Goal: Information Seeking & Learning: Learn about a topic

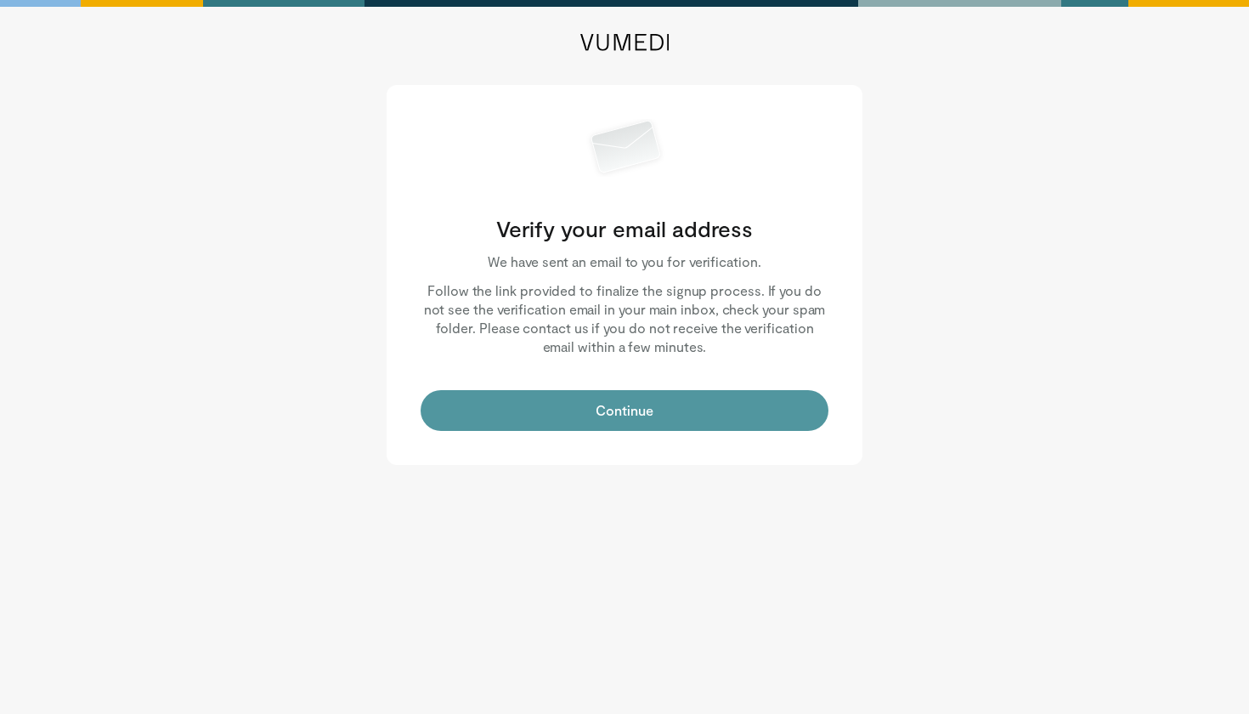
click at [664, 427] on button "Continue" at bounding box center [625, 410] width 408 height 41
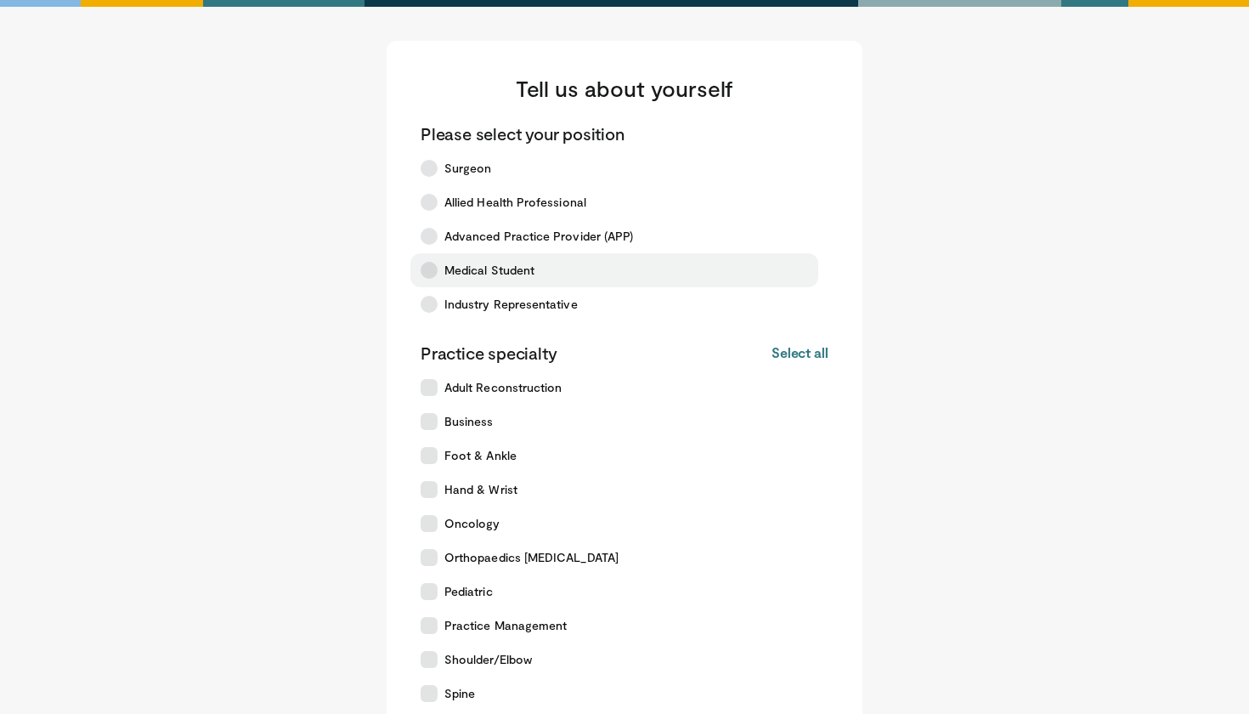
click at [497, 263] on span "Medical Student" at bounding box center [489, 270] width 90 height 17
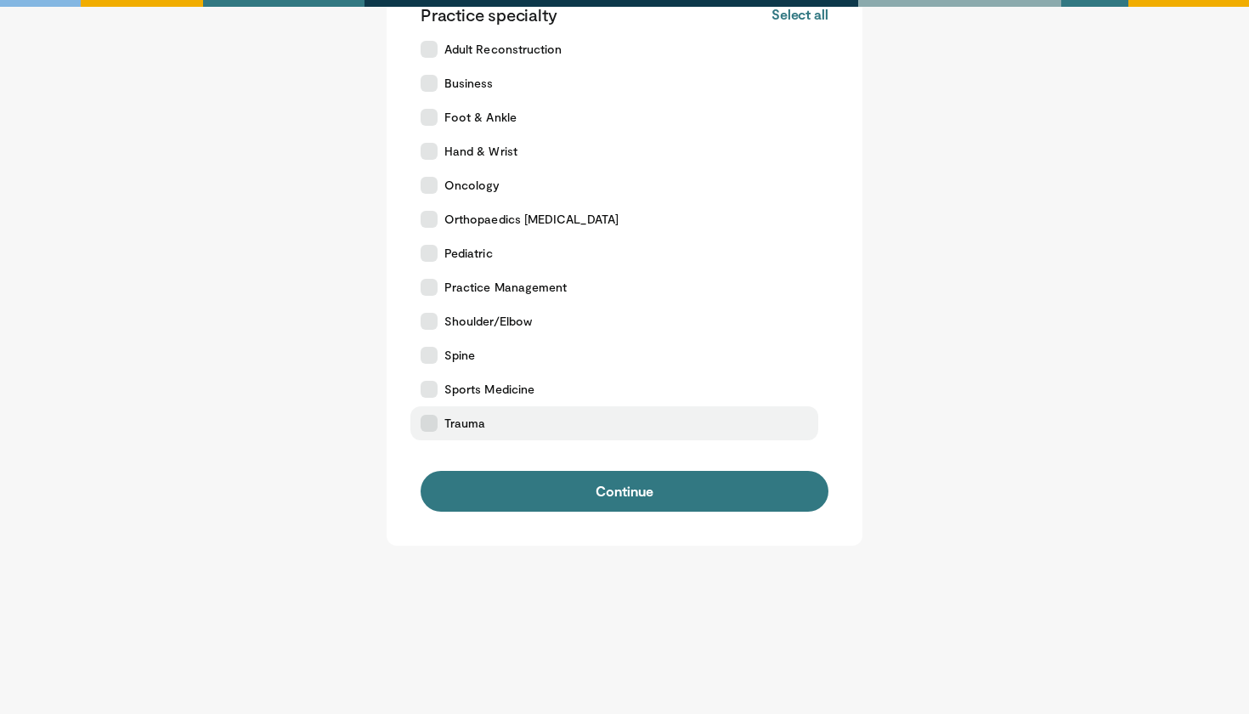
scroll to position [338, 0]
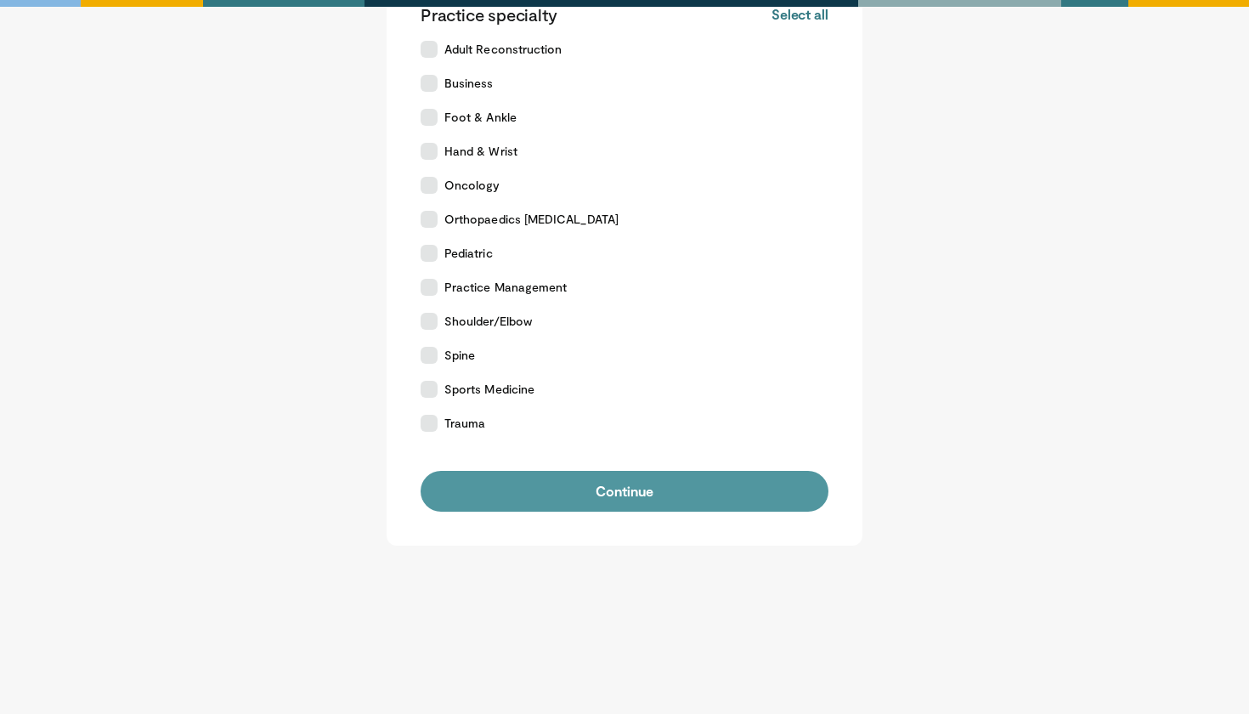
click at [536, 502] on button "Continue" at bounding box center [625, 491] width 408 height 41
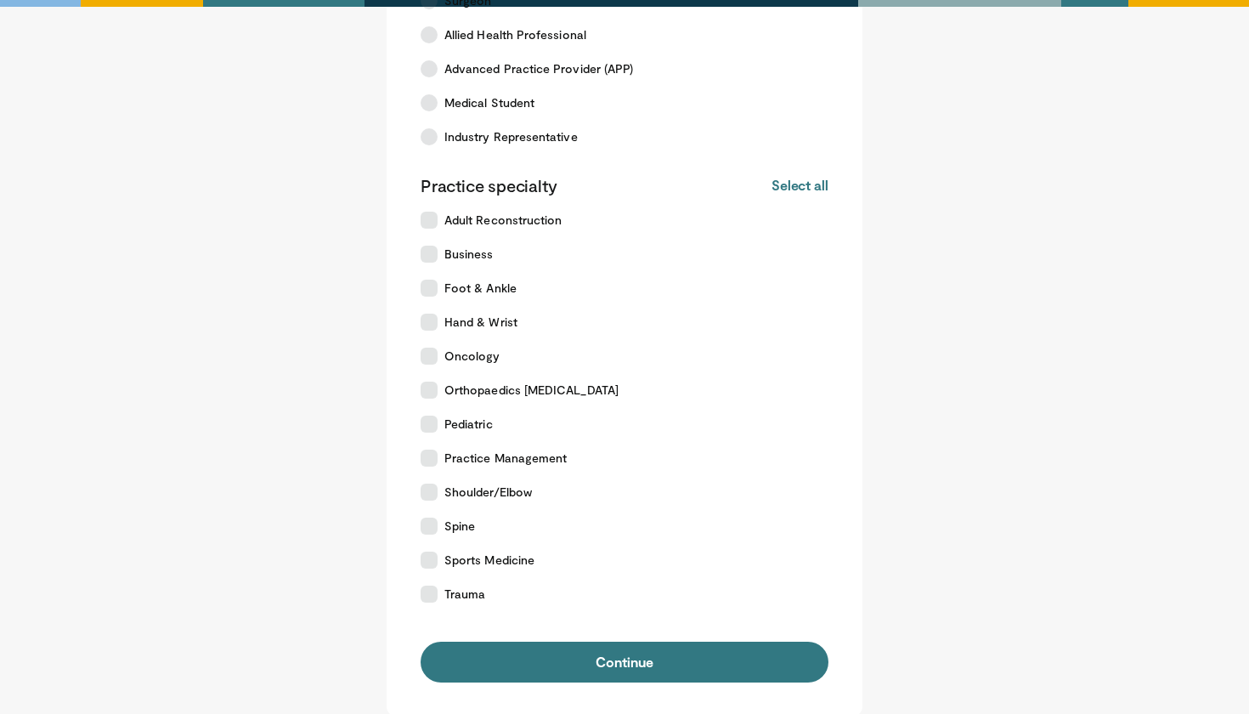
scroll to position [211, 0]
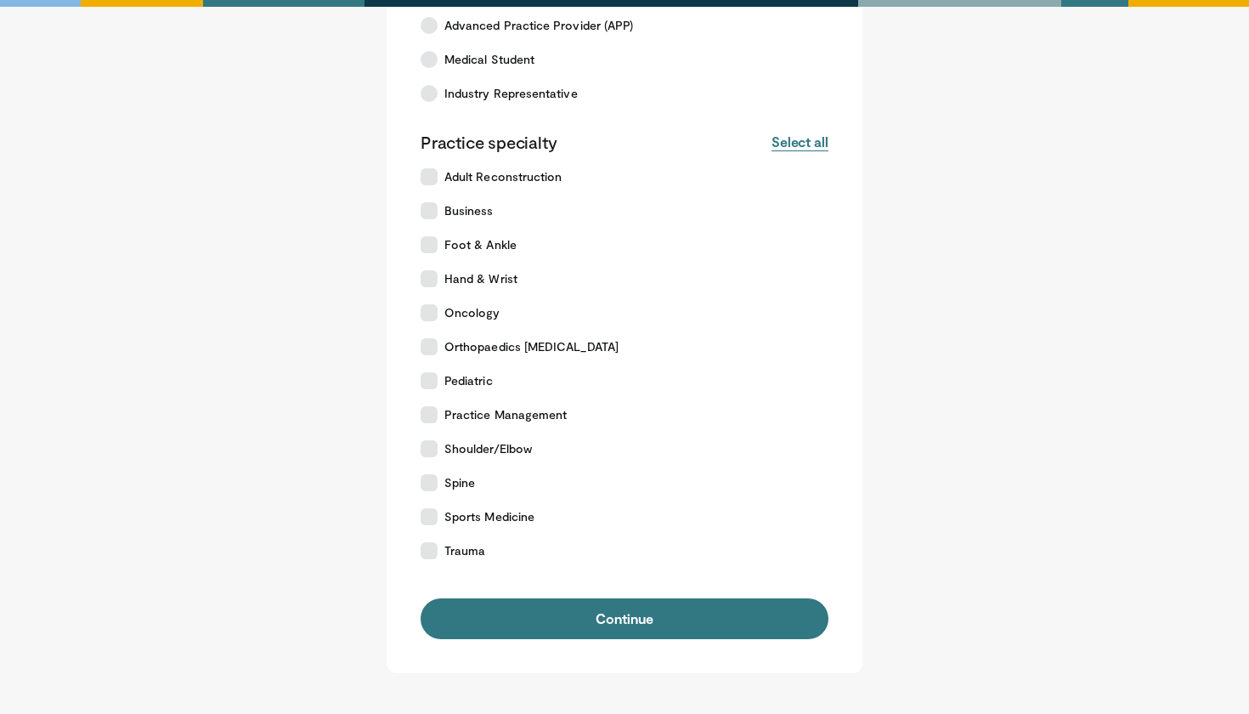
click at [804, 140] on button "Select all" at bounding box center [800, 142] width 57 height 19
click at [510, 420] on span "Practice Management" at bounding box center [505, 414] width 122 height 17
click at [512, 348] on span "Orthopaedics COVID-19" at bounding box center [531, 346] width 174 height 17
click at [469, 214] on span "Business" at bounding box center [468, 210] width 49 height 17
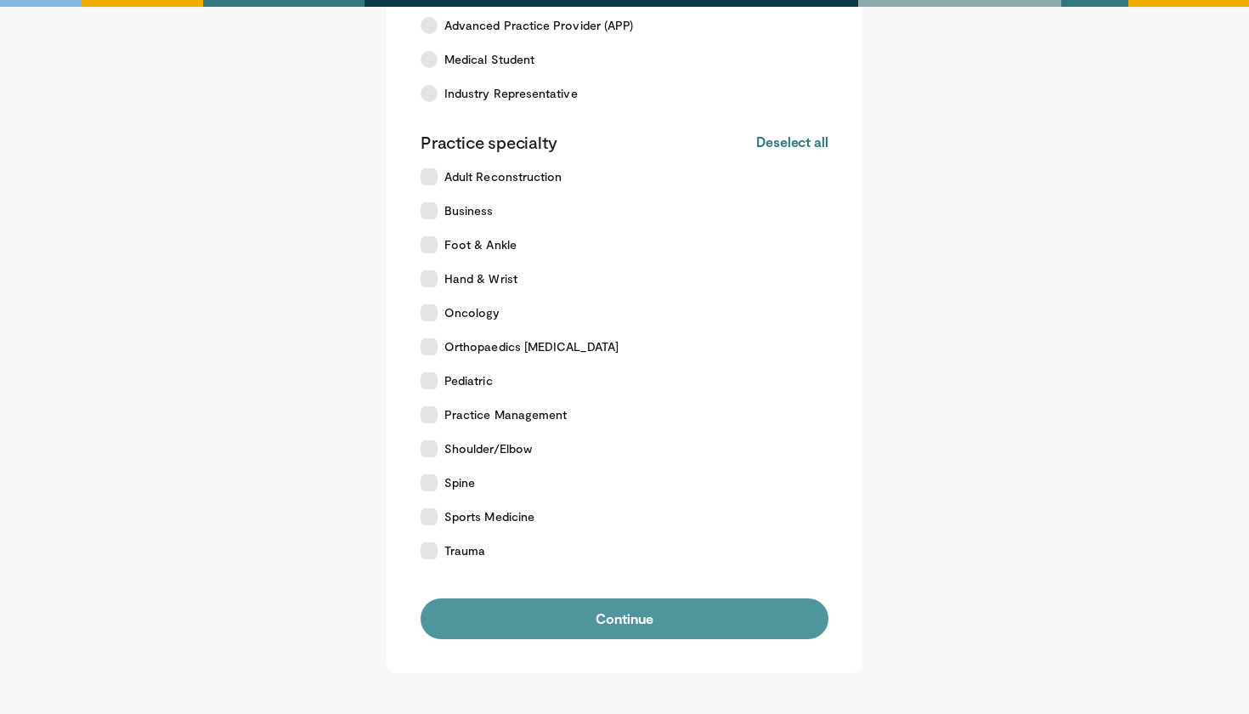
click at [521, 613] on button "Continue" at bounding box center [625, 618] width 408 height 41
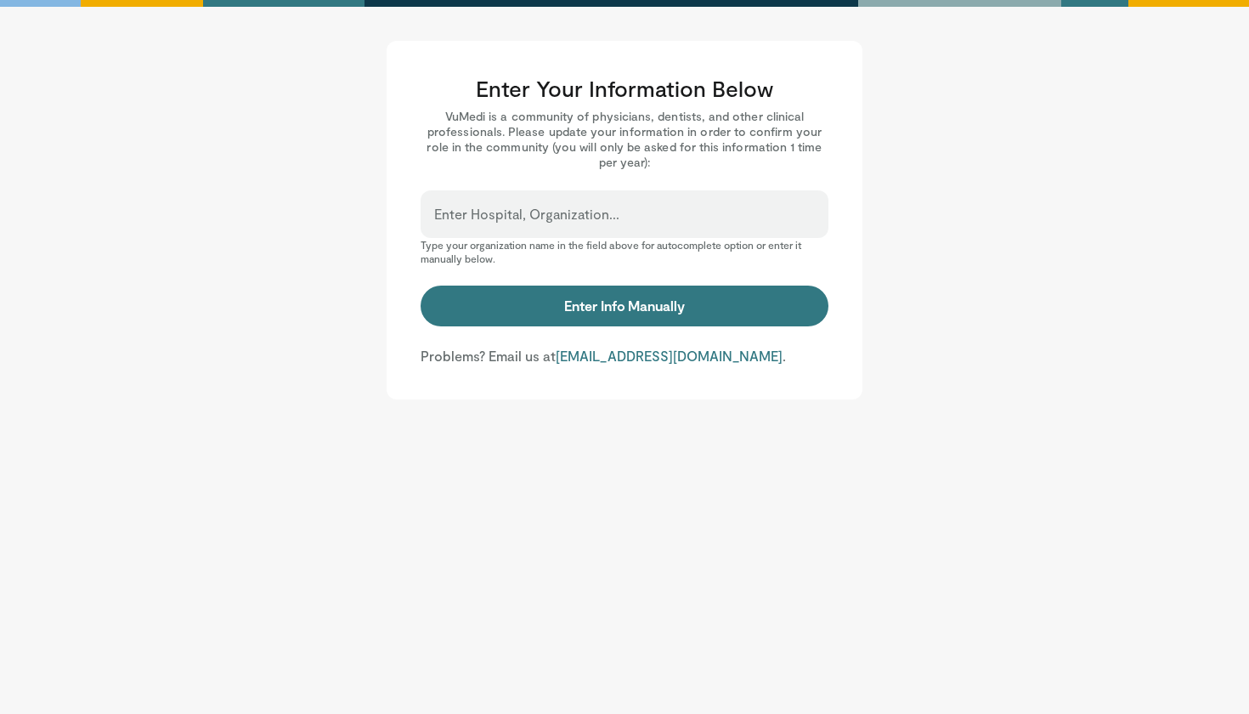
click at [539, 195] on div "Enter Hospital, Organization..." at bounding box center [625, 214] width 408 height 48
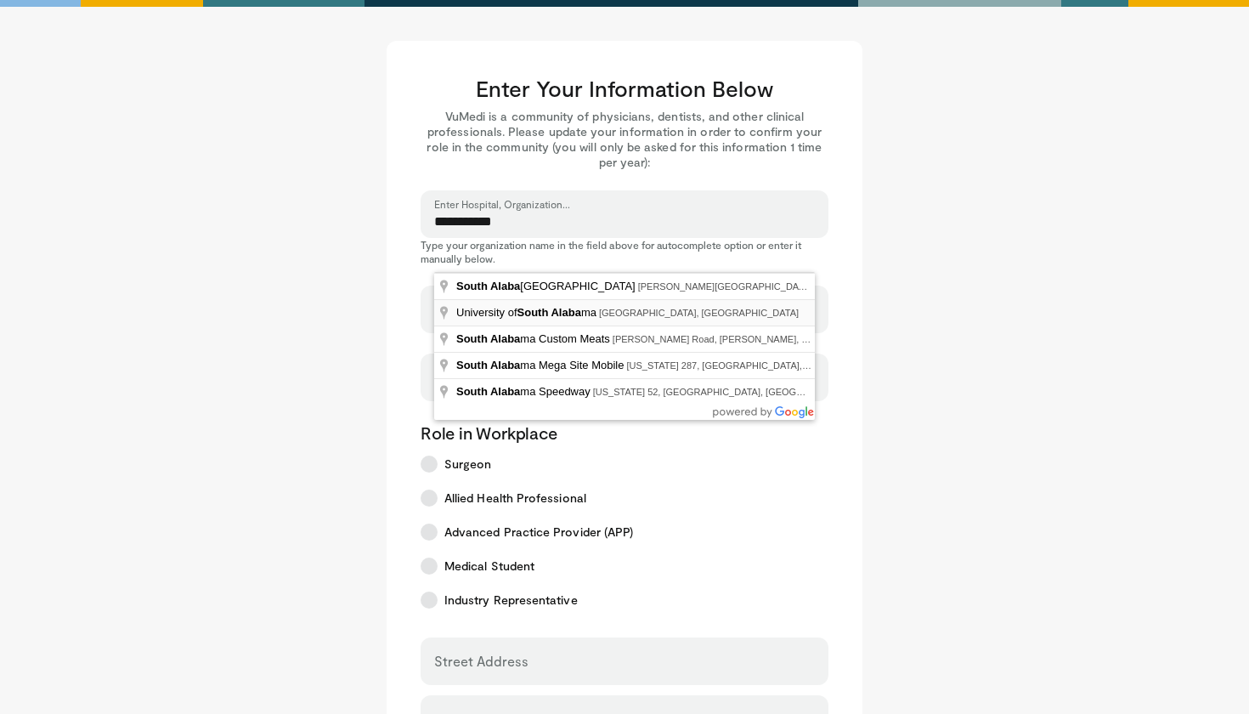
type input "**********"
select select "**"
type input "**********"
type input "******"
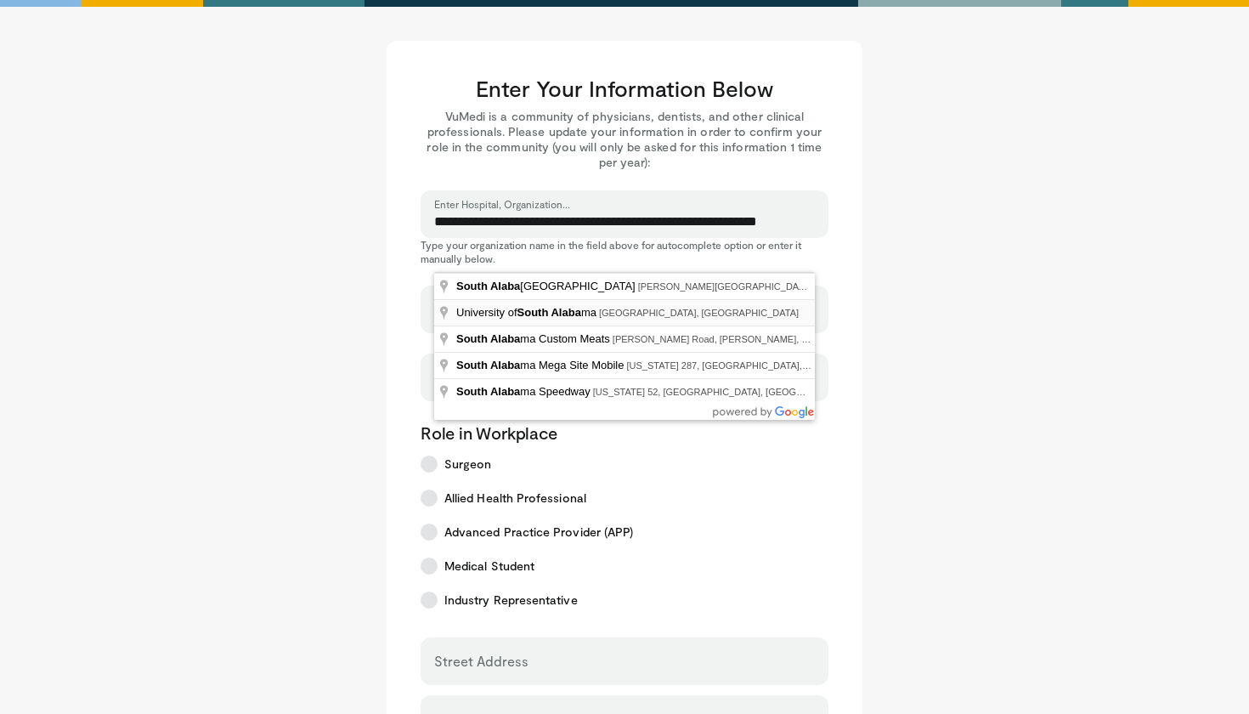
type input "*******"
type input "*****"
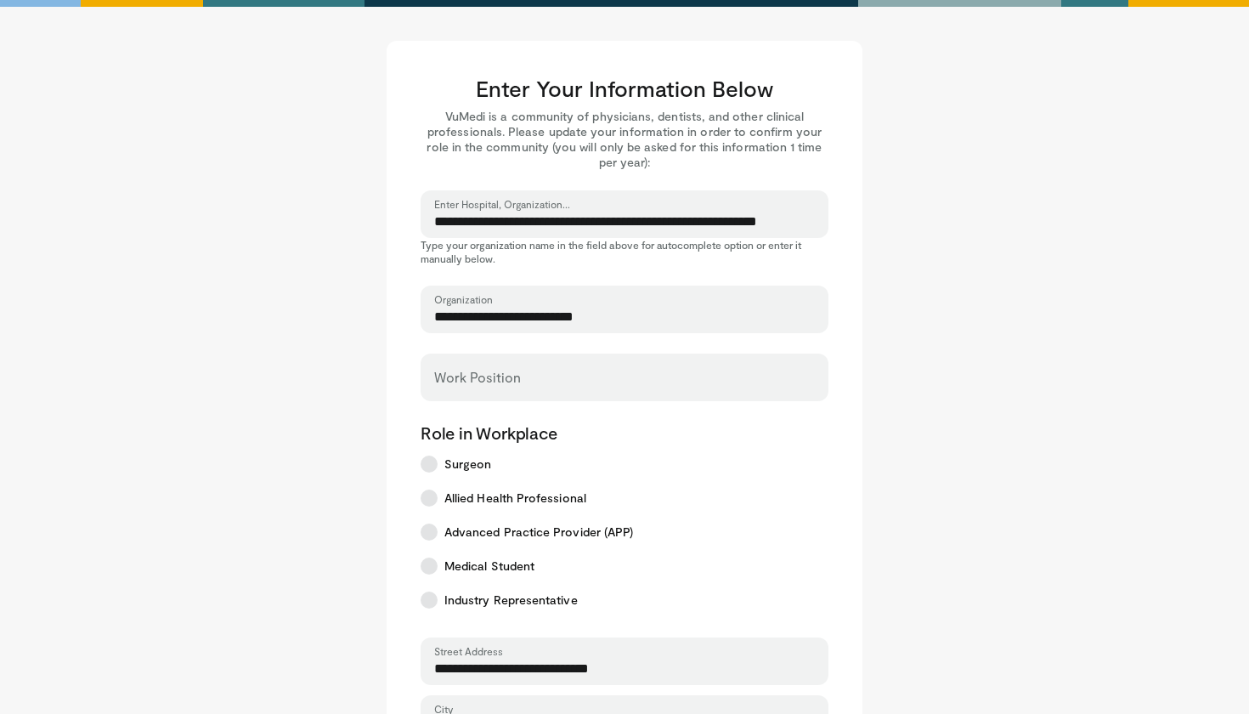
click at [526, 371] on div "Work Position" at bounding box center [625, 377] width 408 height 48
click at [495, 380] on input "Work Position" at bounding box center [624, 385] width 381 height 19
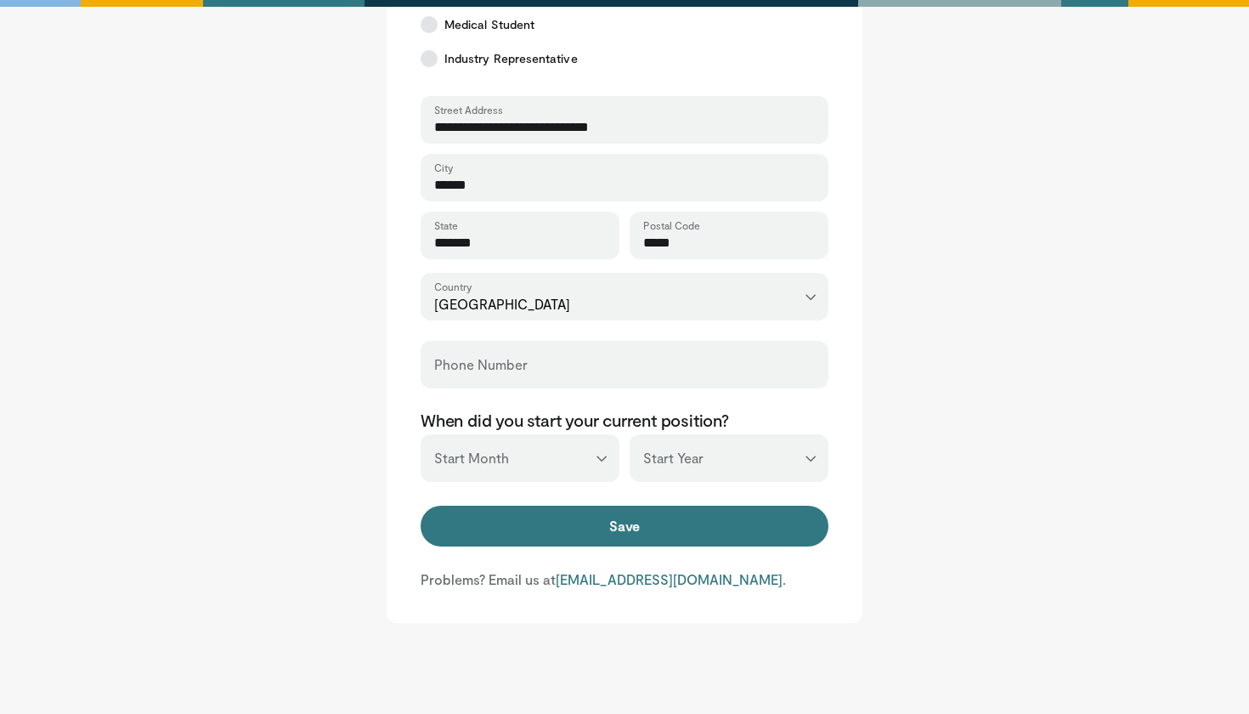
scroll to position [558, 0]
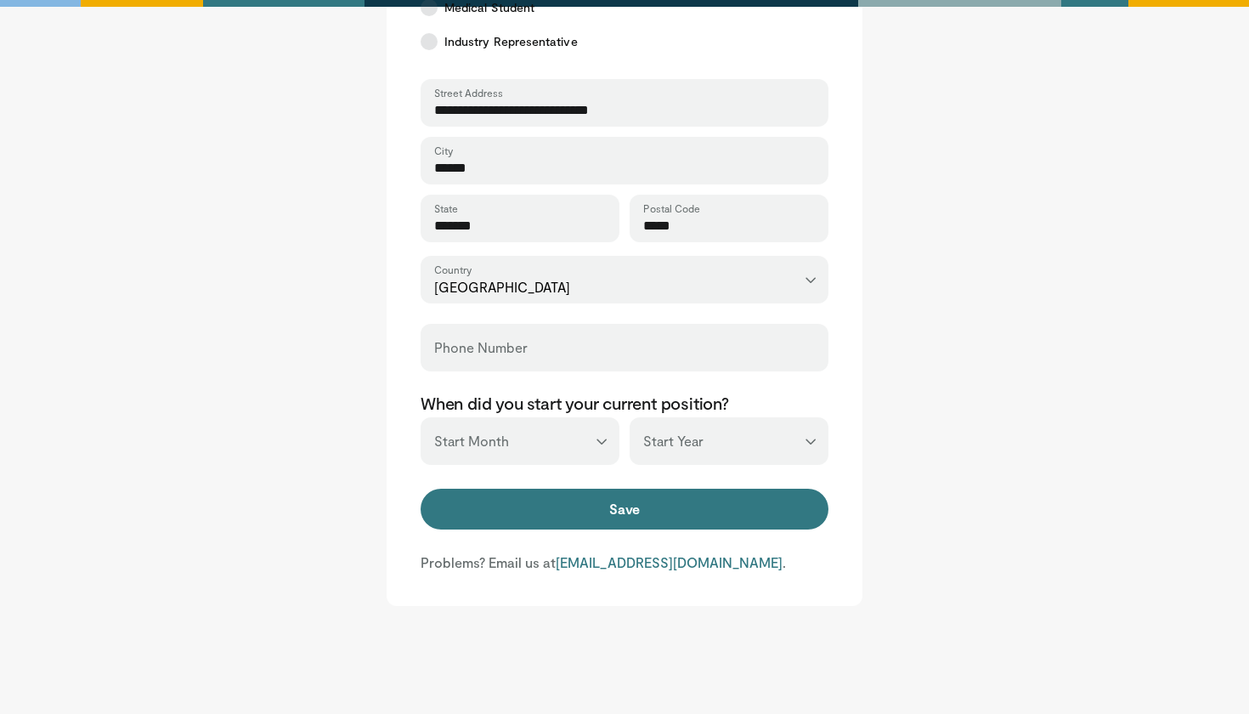
type input "*******"
select select "*"
select select "****"
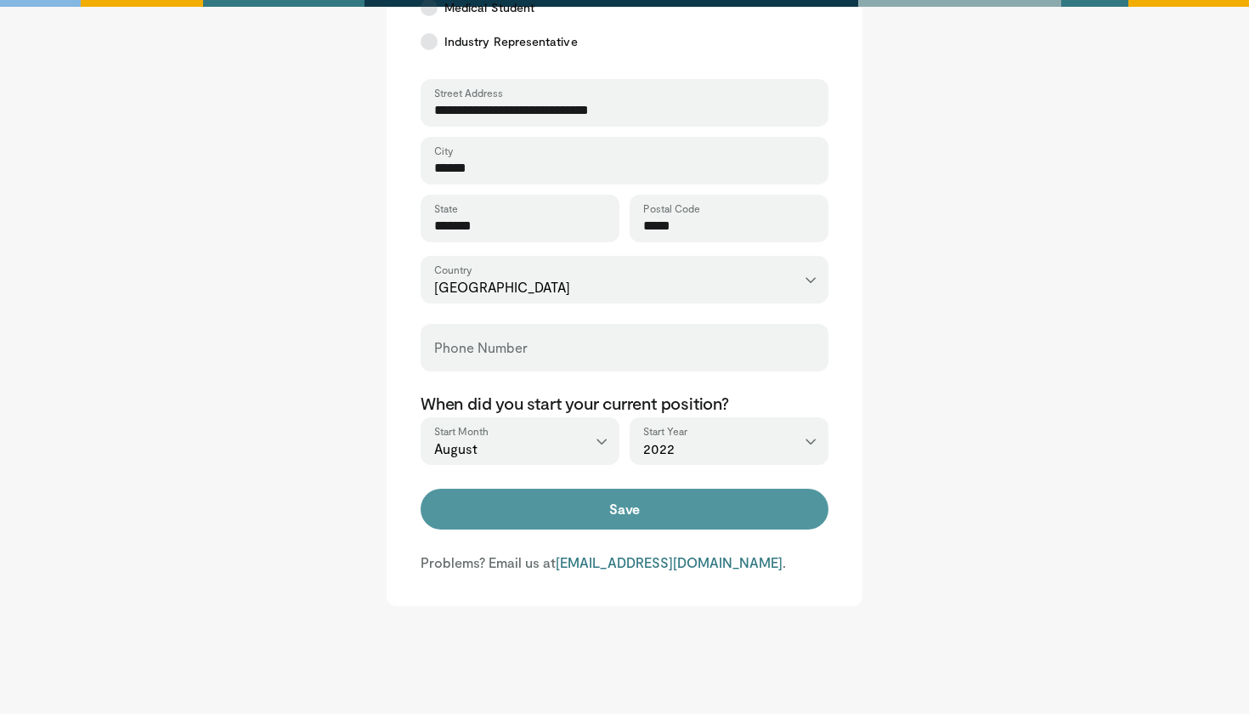
click at [657, 511] on button "Save" at bounding box center [625, 509] width 408 height 41
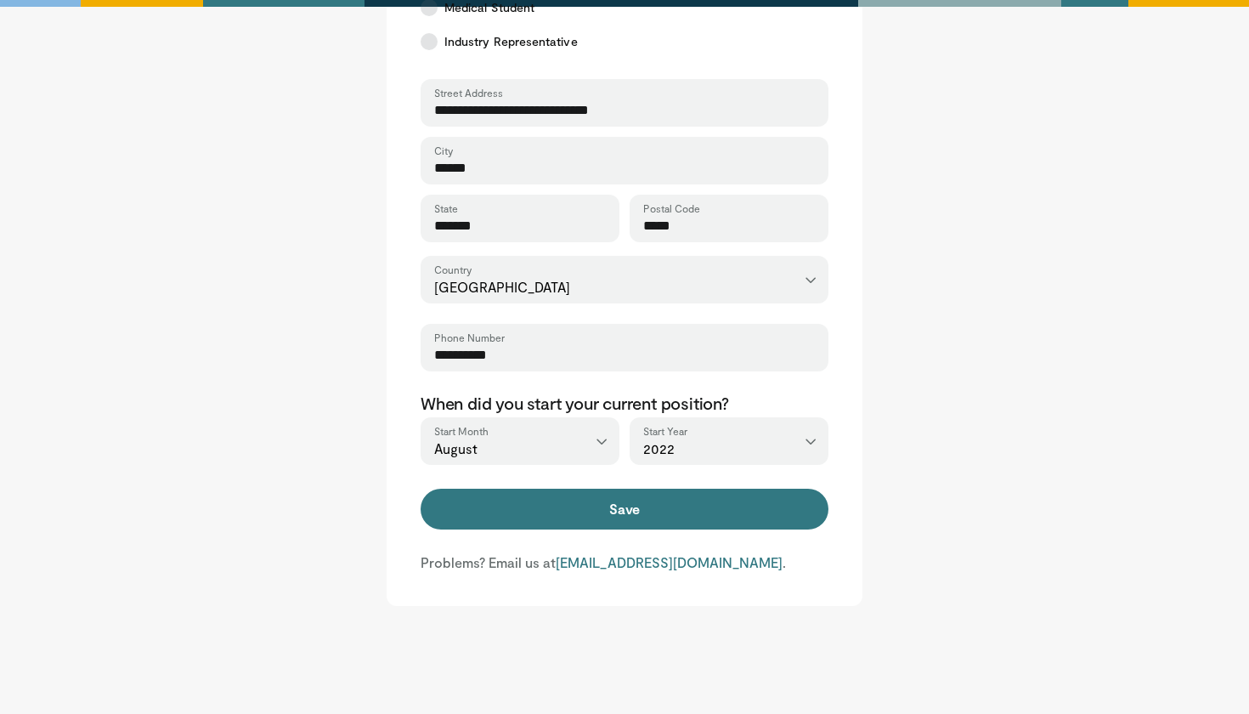
type input "**********"
click at [624, 487] on form "**********" at bounding box center [625, 129] width 408 height 805
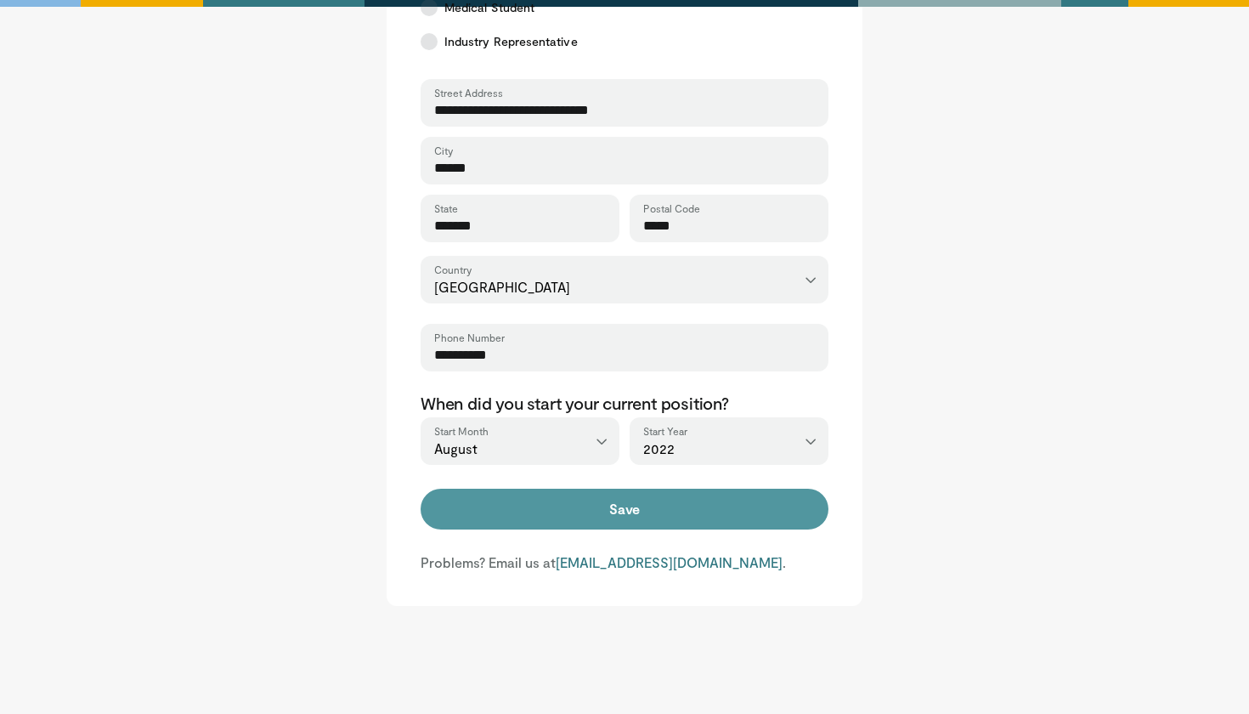
click at [624, 510] on button "Save" at bounding box center [625, 509] width 408 height 41
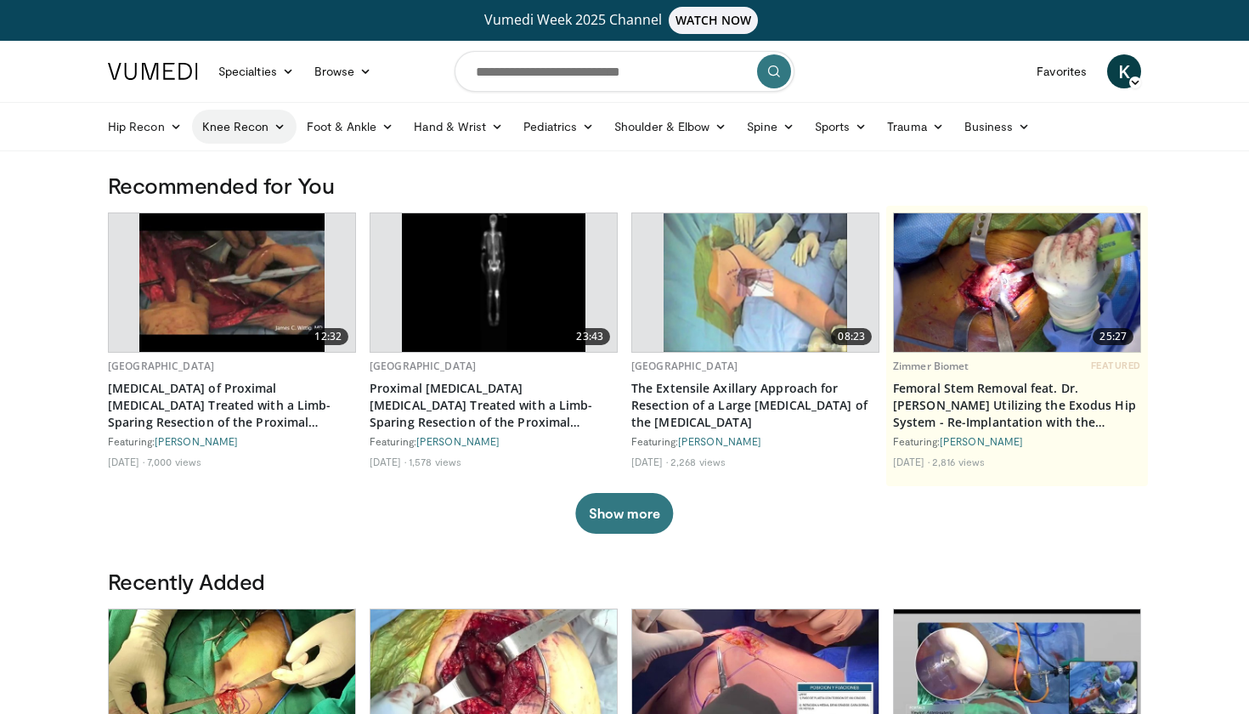
click at [280, 128] on icon at bounding box center [280, 127] width 12 height 12
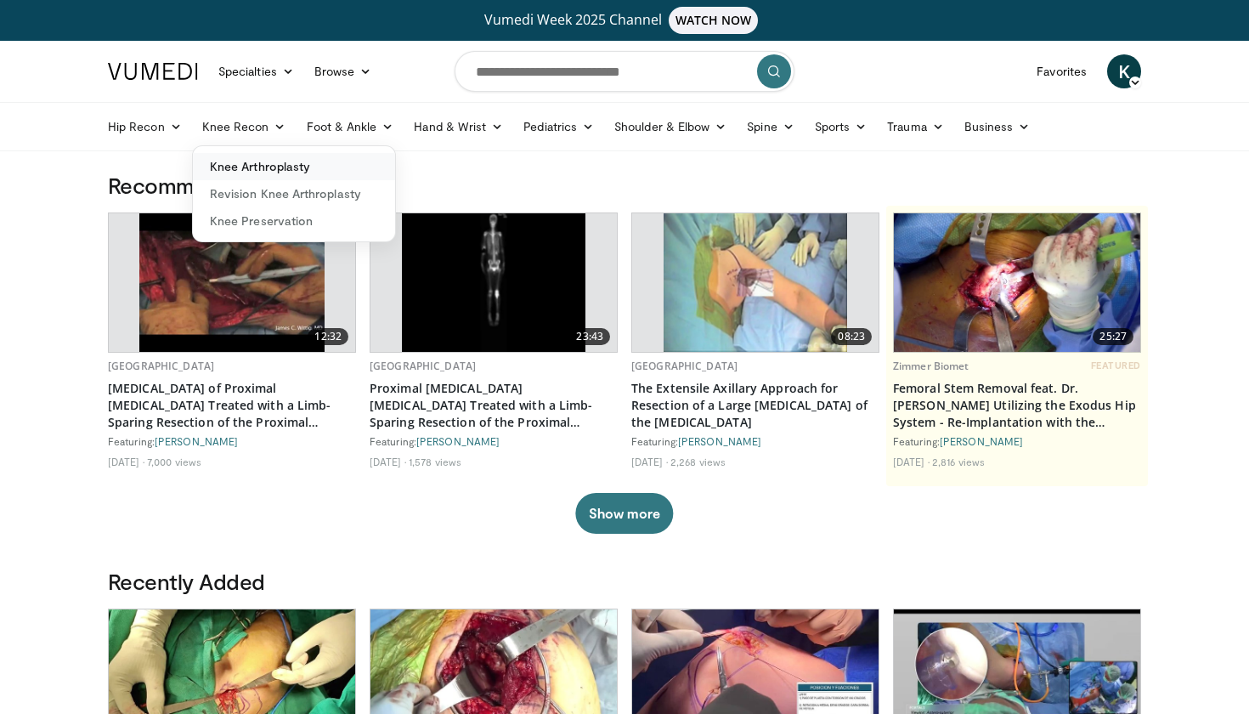
click at [282, 161] on link "Knee Arthroplasty" at bounding box center [294, 166] width 202 height 27
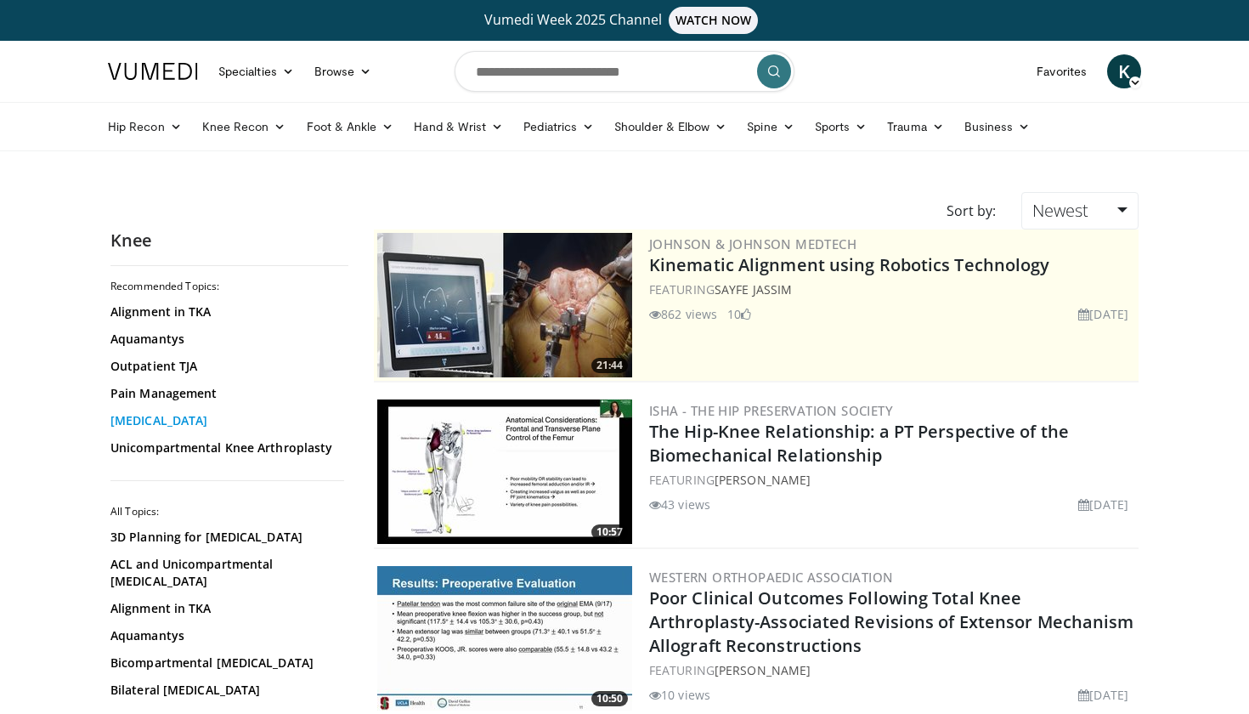
click at [195, 418] on link "[MEDICAL_DATA]" at bounding box center [224, 420] width 229 height 17
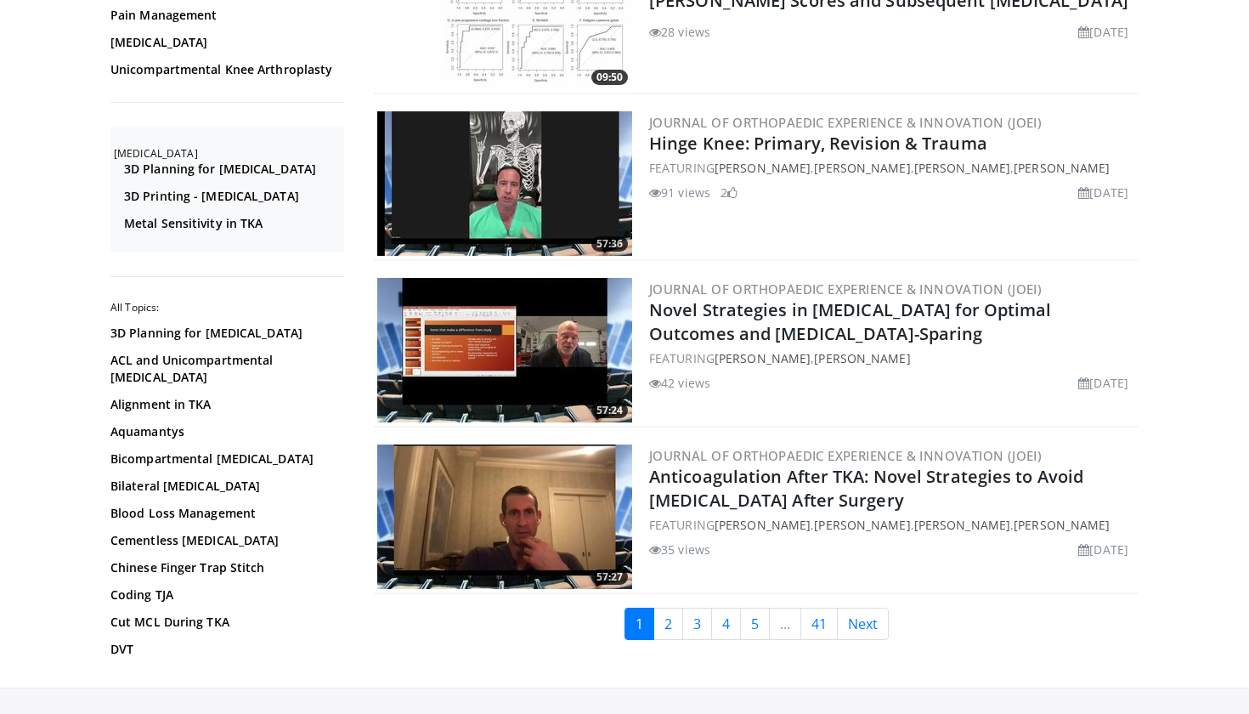
scroll to position [3956, 0]
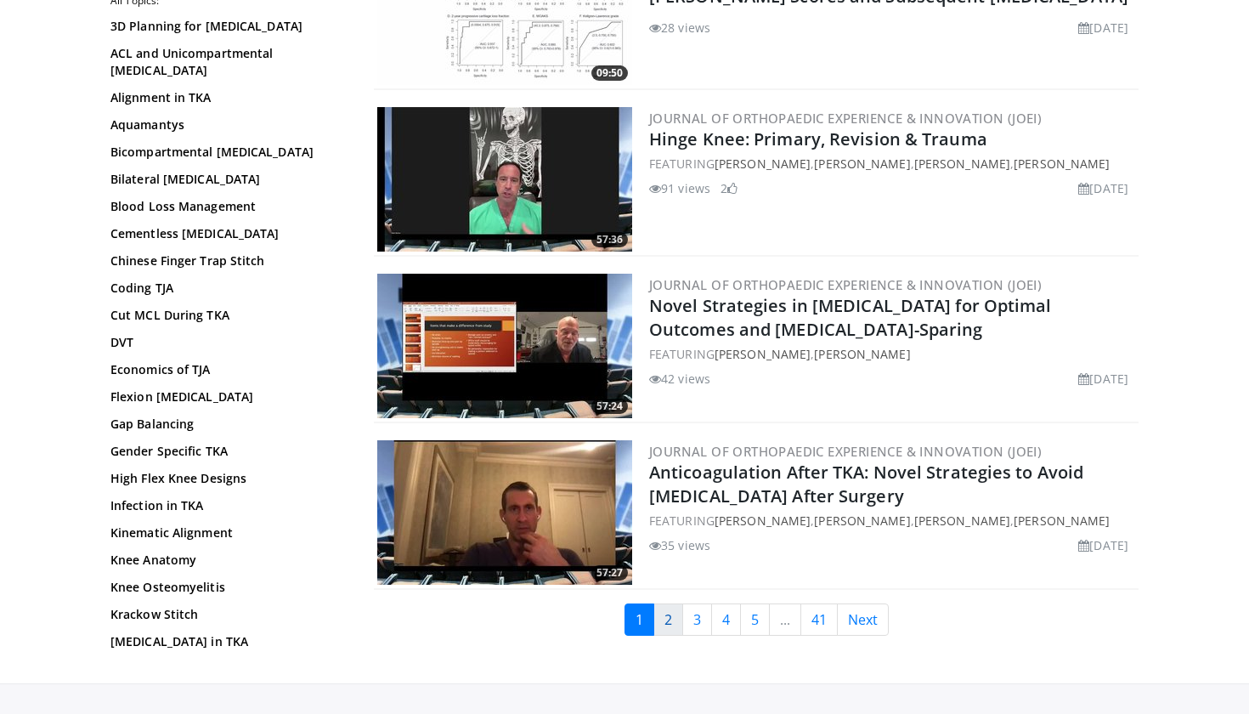
click at [673, 623] on link "2" at bounding box center [668, 619] width 30 height 32
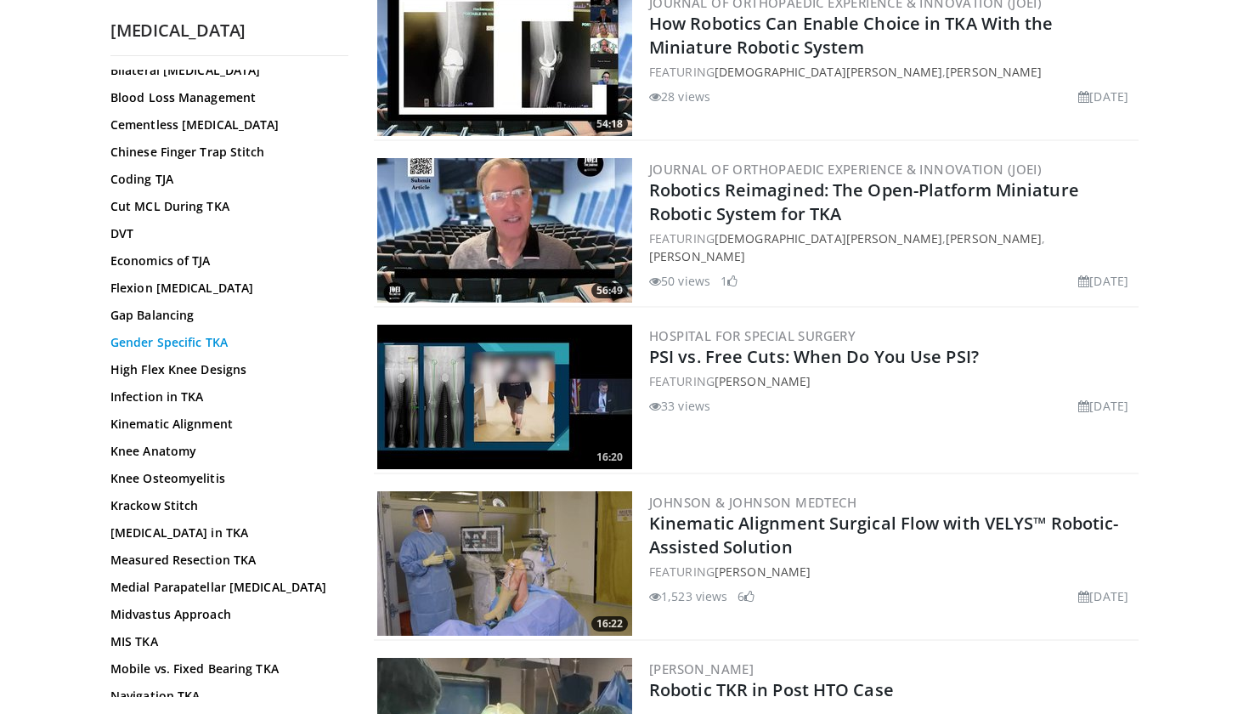
scroll to position [589, 0]
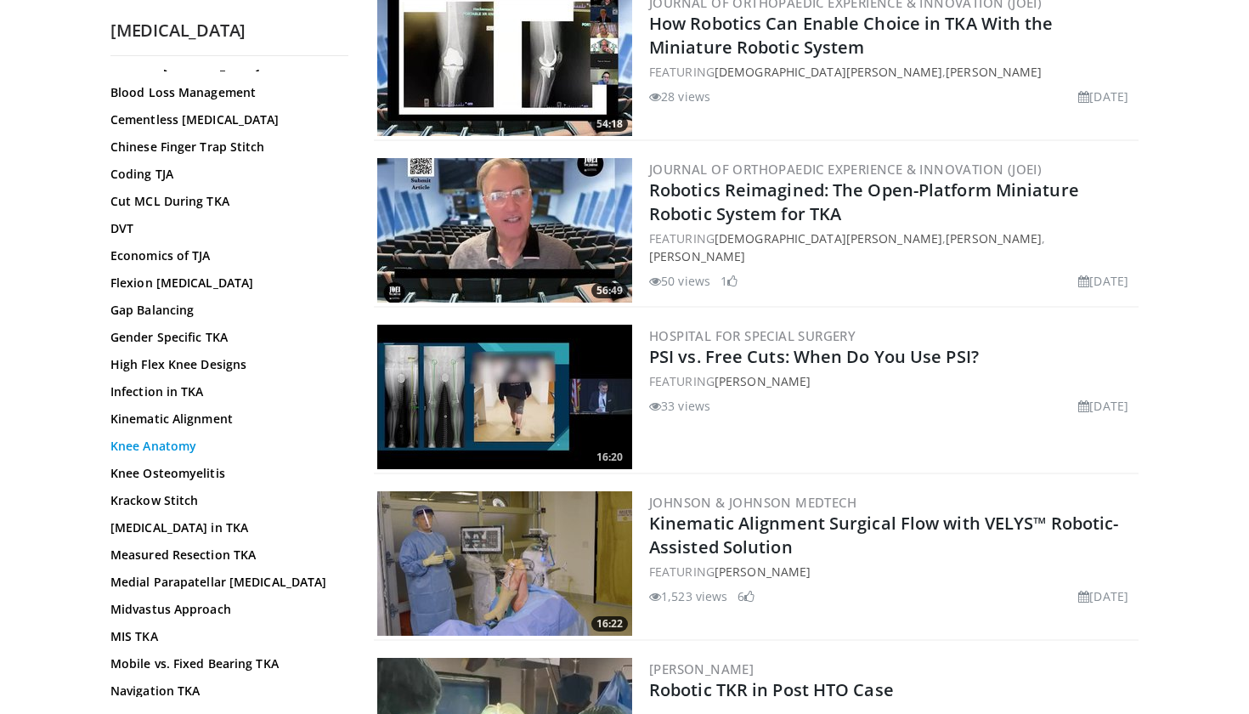
click at [167, 455] on link "Knee Anatomy" at bounding box center [224, 446] width 229 height 17
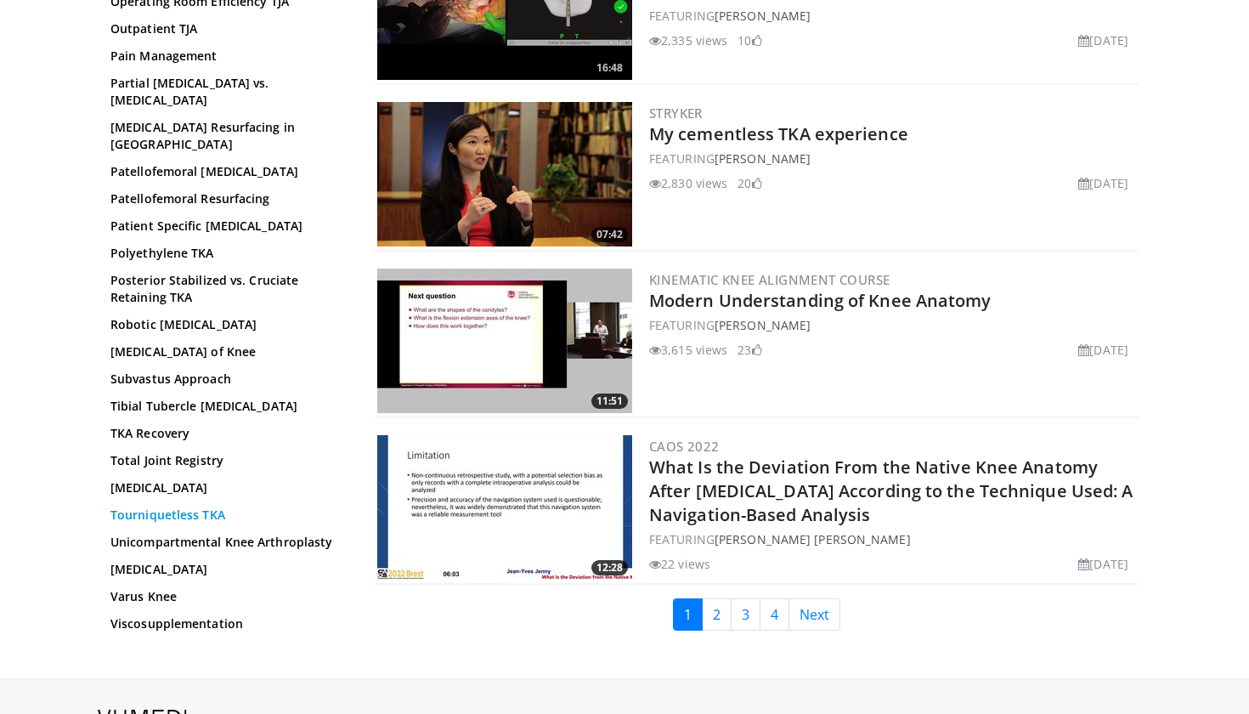
scroll to position [605, 0]
click at [198, 481] on link "[MEDICAL_DATA]" at bounding box center [224, 489] width 229 height 17
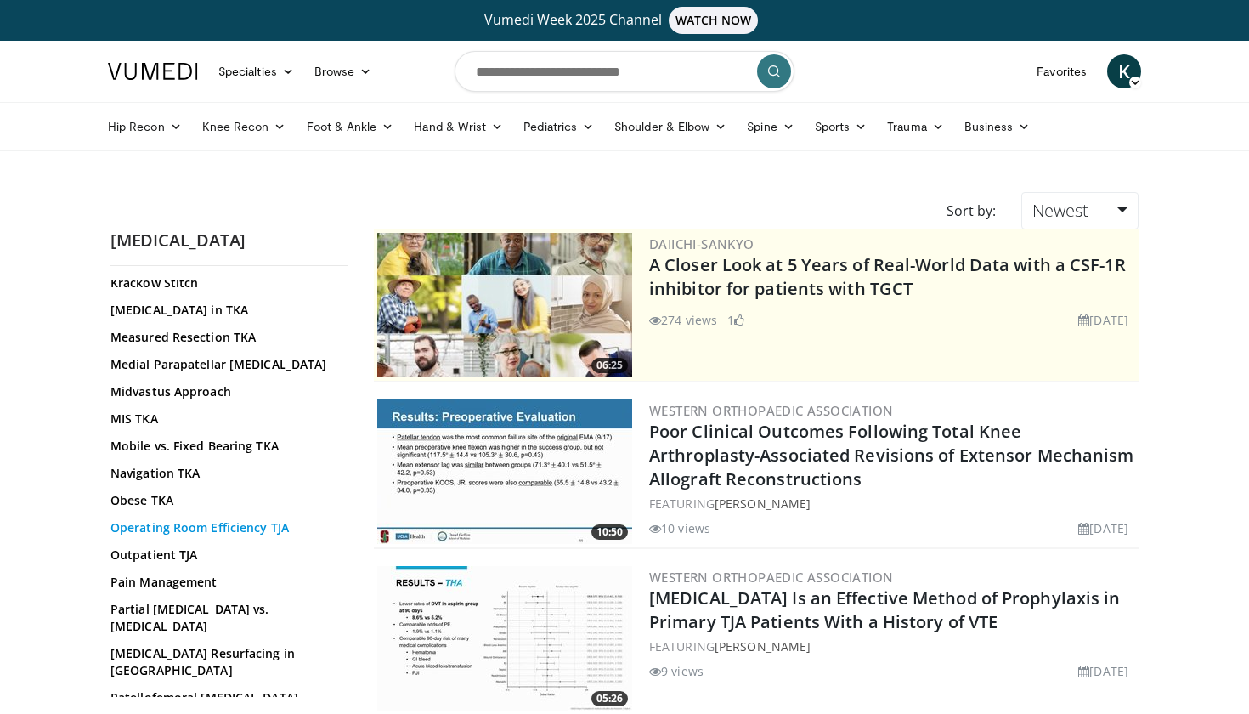
scroll to position [1022, 0]
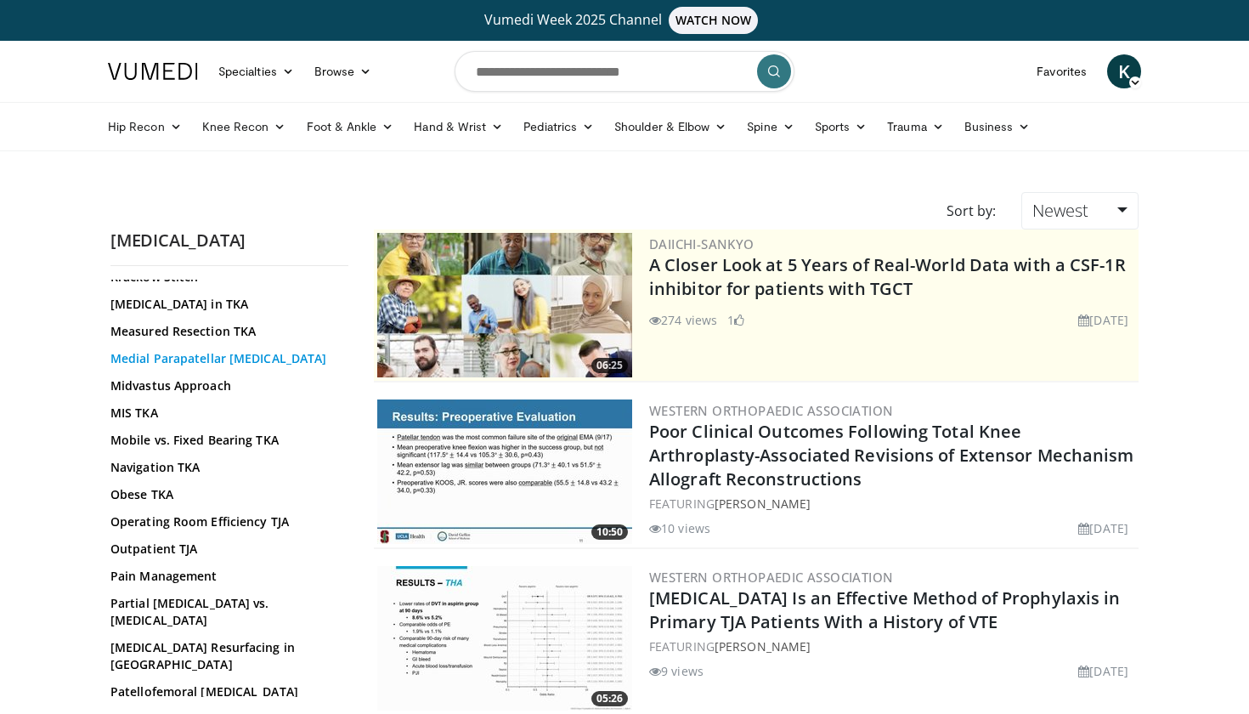
click at [187, 367] on link "Medial Parapatellar [MEDICAL_DATA]" at bounding box center [224, 358] width 229 height 17
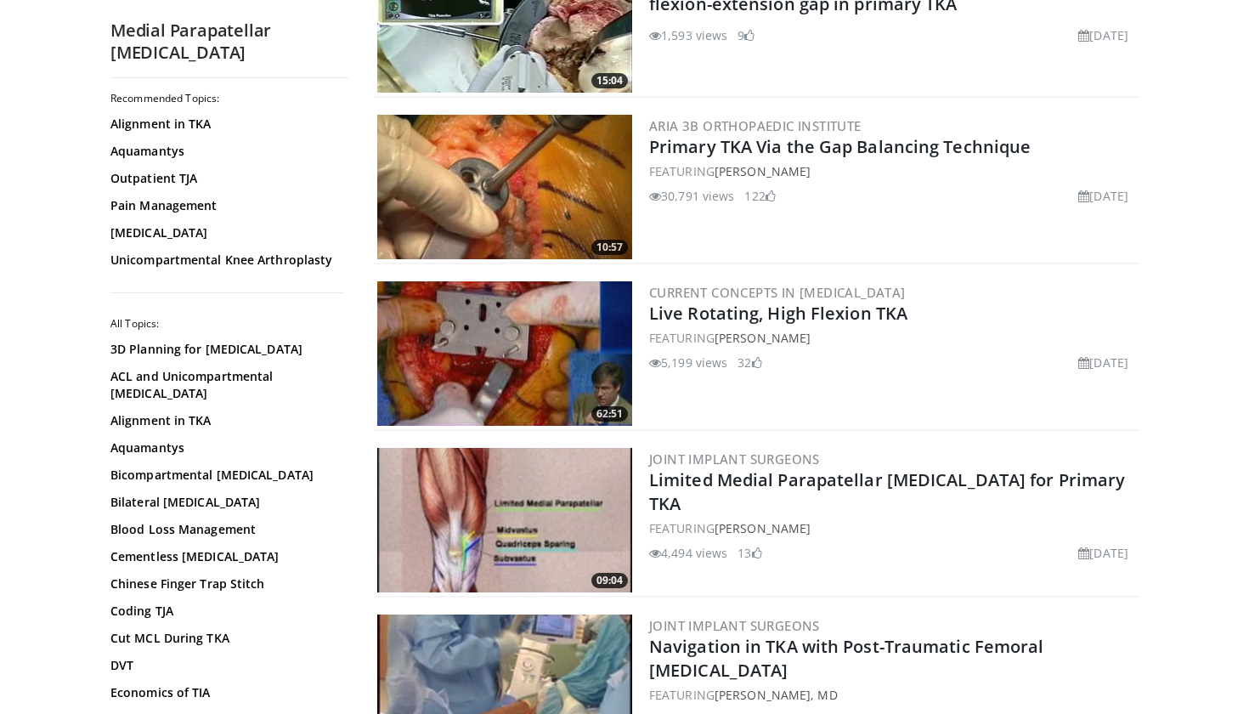
scroll to position [1796, 0]
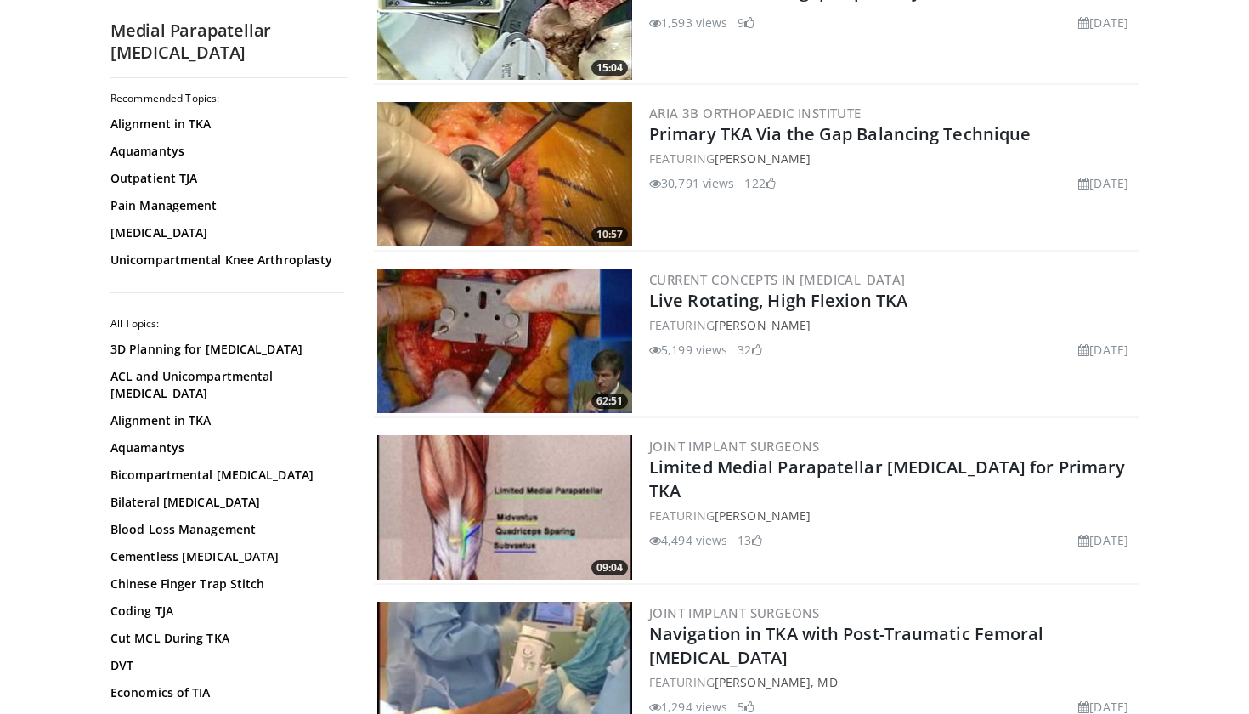
click at [489, 501] on img at bounding box center [504, 507] width 255 height 144
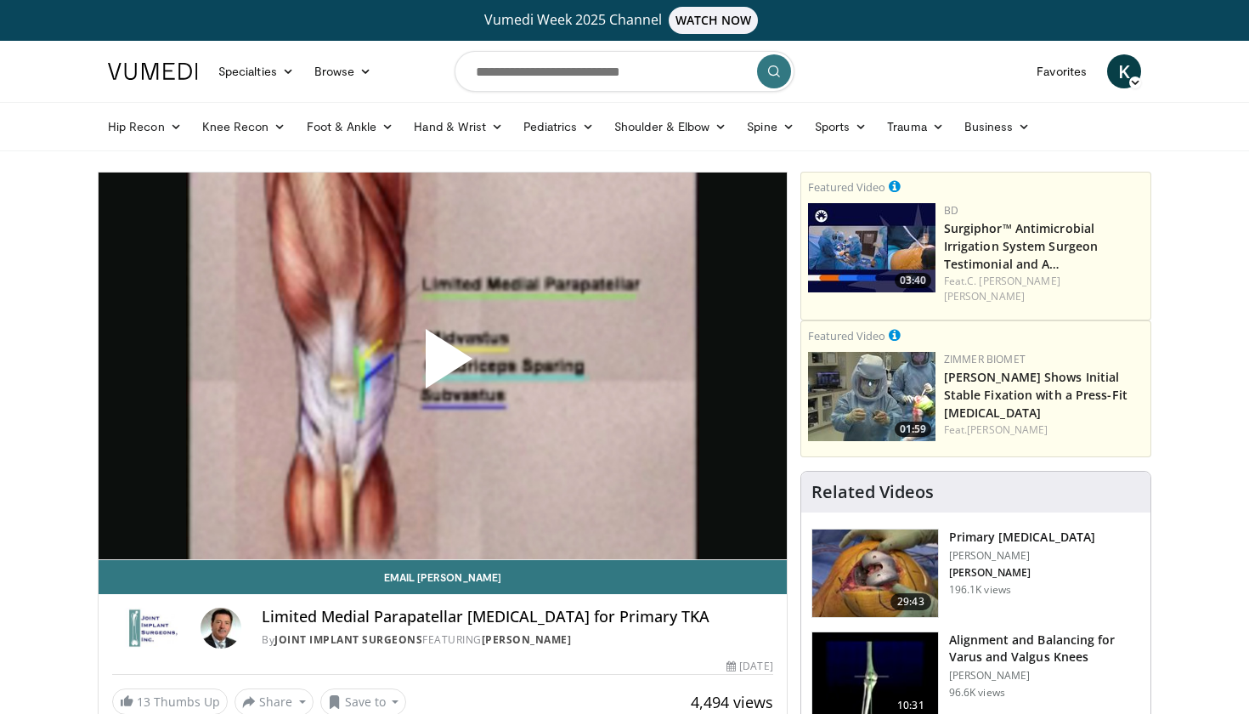
click at [443, 365] on span "Video Player" at bounding box center [443, 365] width 0 height 0
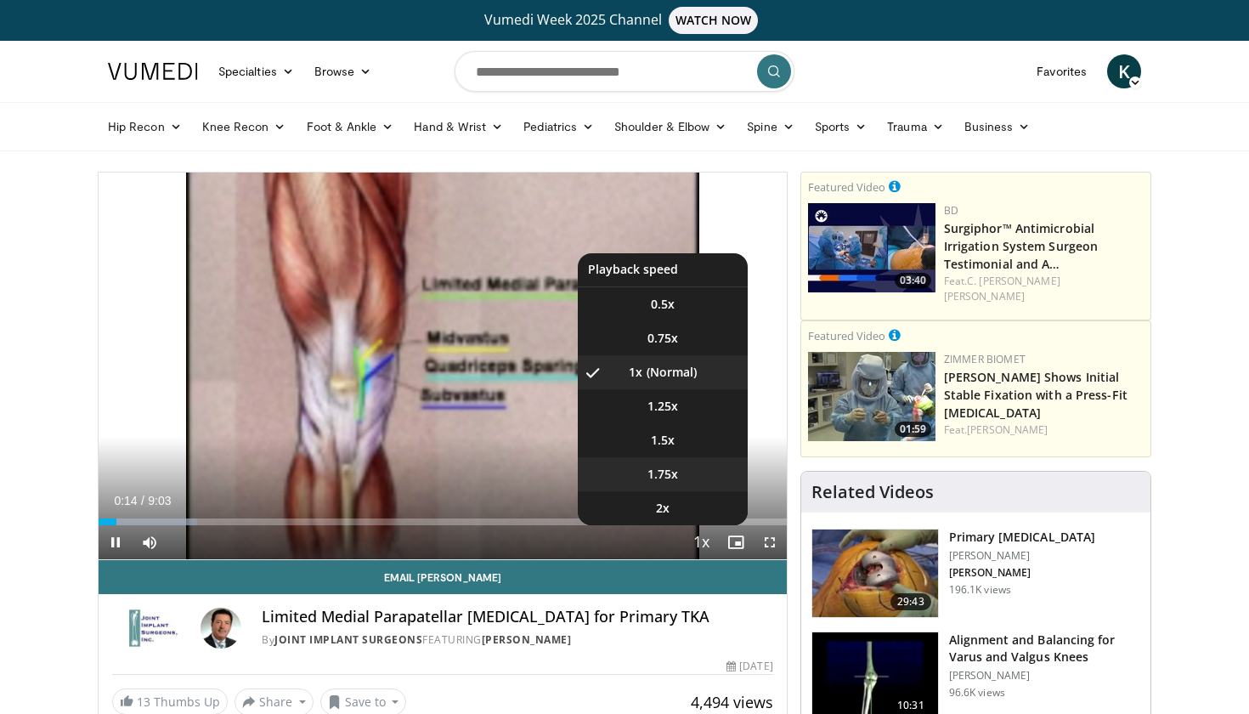
click at [670, 464] on li "1.75x" at bounding box center [663, 474] width 170 height 34
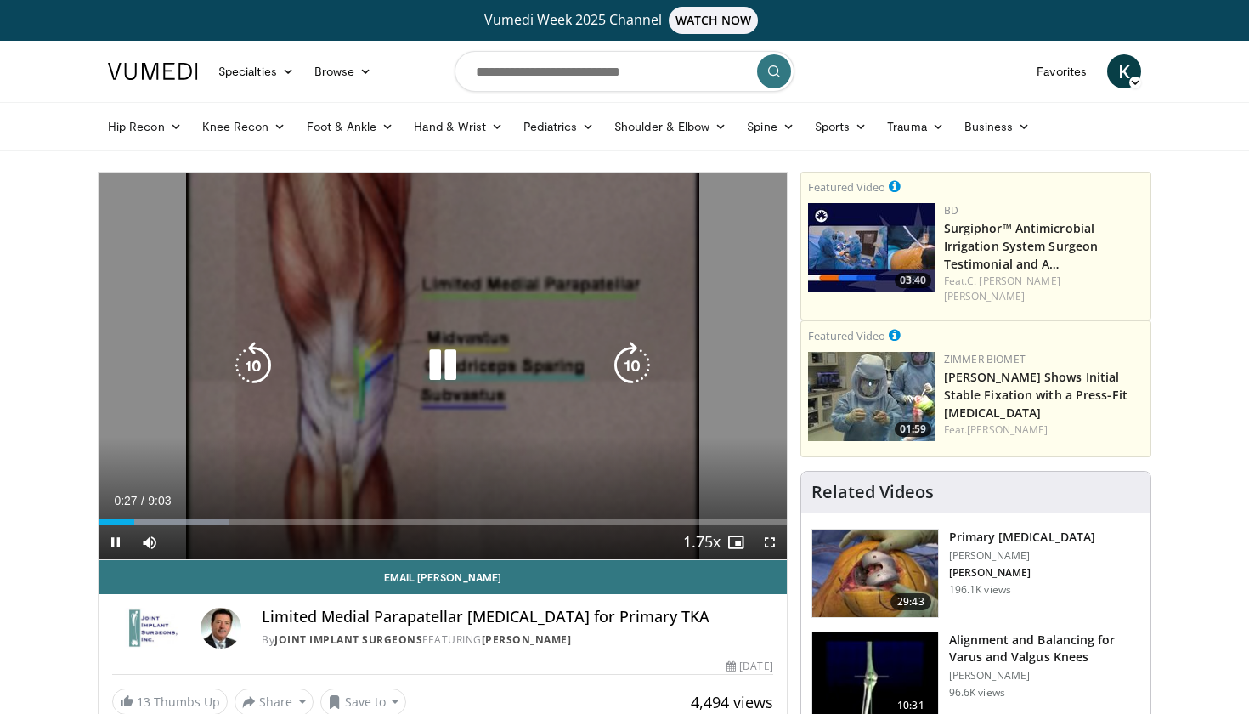
click at [452, 359] on icon "Video Player" at bounding box center [443, 366] width 48 height 48
click at [439, 365] on icon "Video Player" at bounding box center [443, 366] width 48 height 48
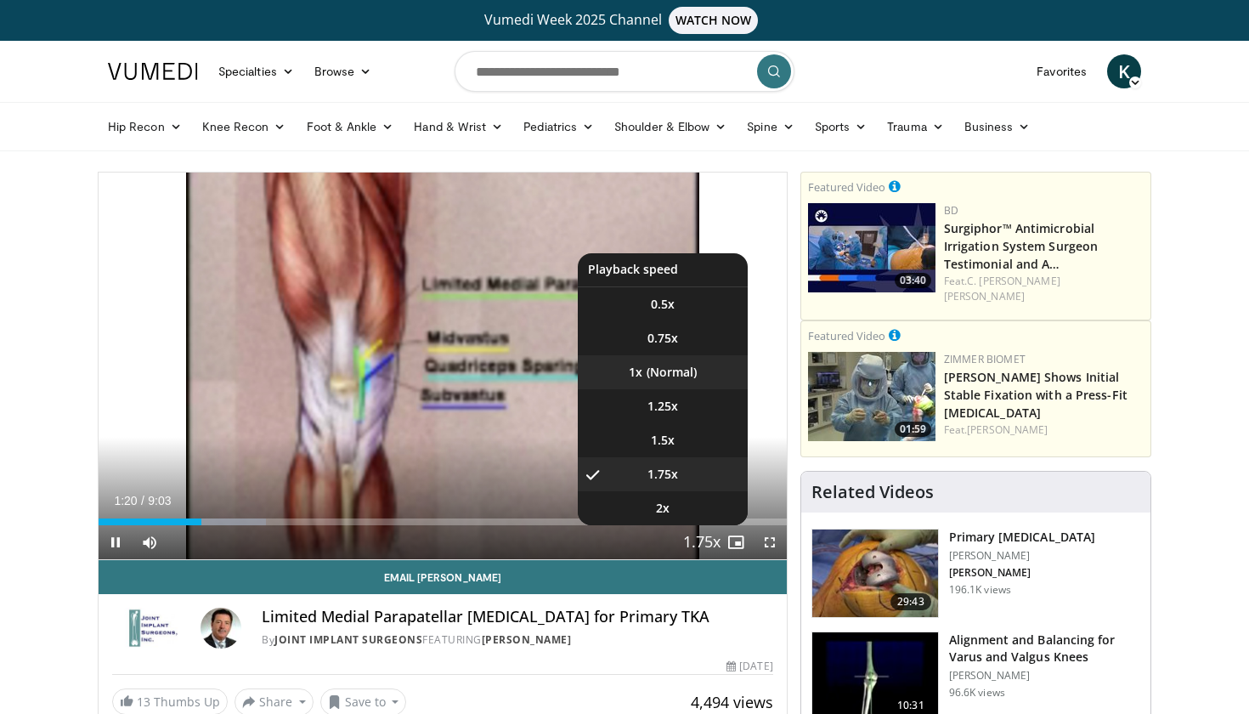
click at [676, 365] on li "1x" at bounding box center [663, 372] width 170 height 34
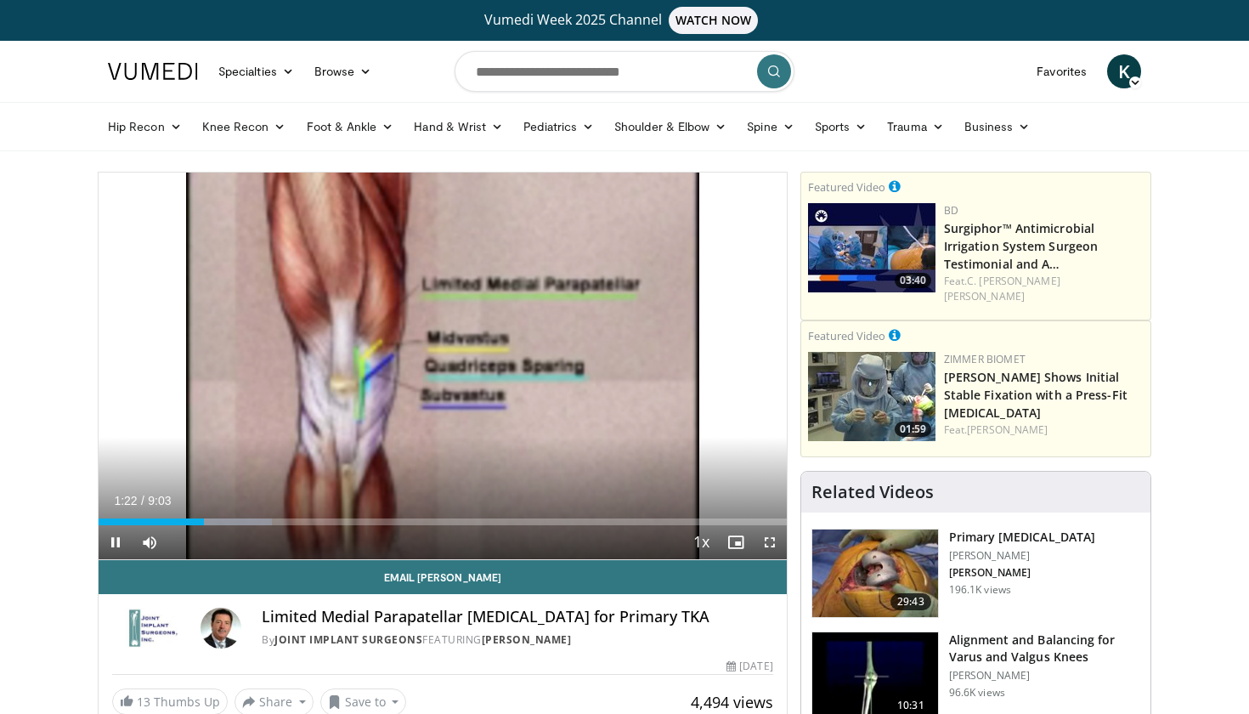
click at [772, 543] on span "Video Player" at bounding box center [770, 542] width 34 height 34
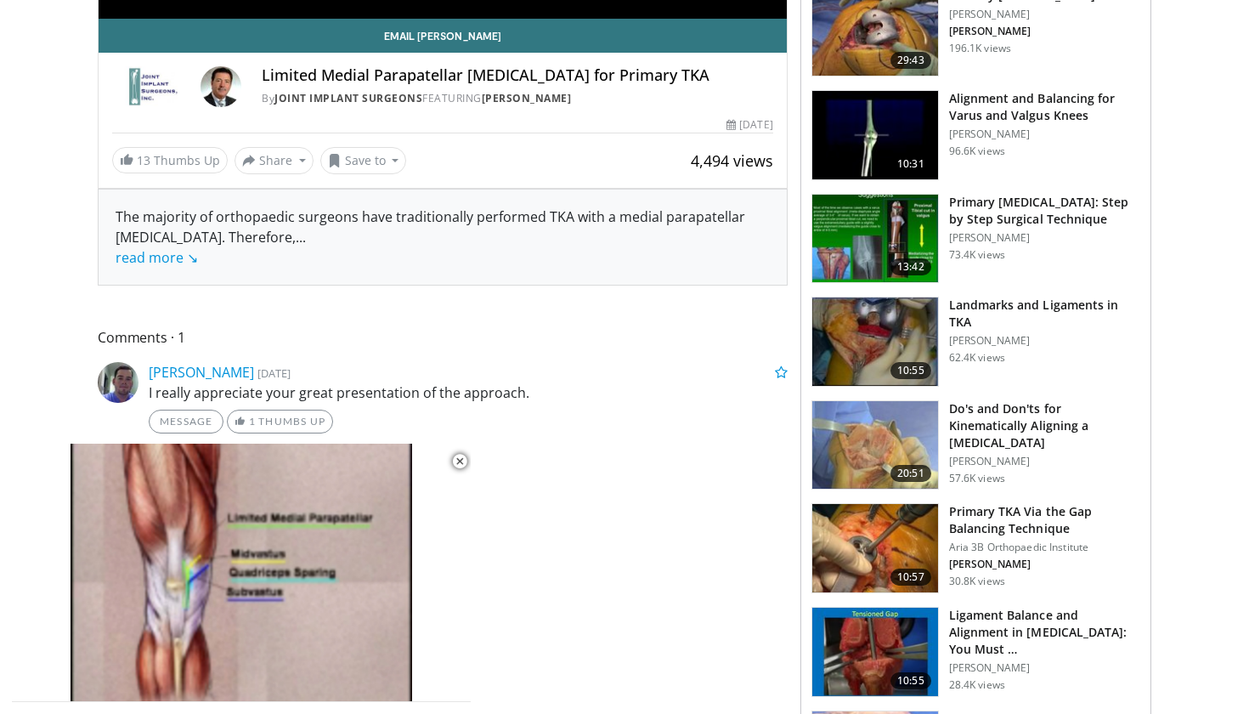
scroll to position [541, 0]
click at [898, 612] on img at bounding box center [875, 652] width 126 height 88
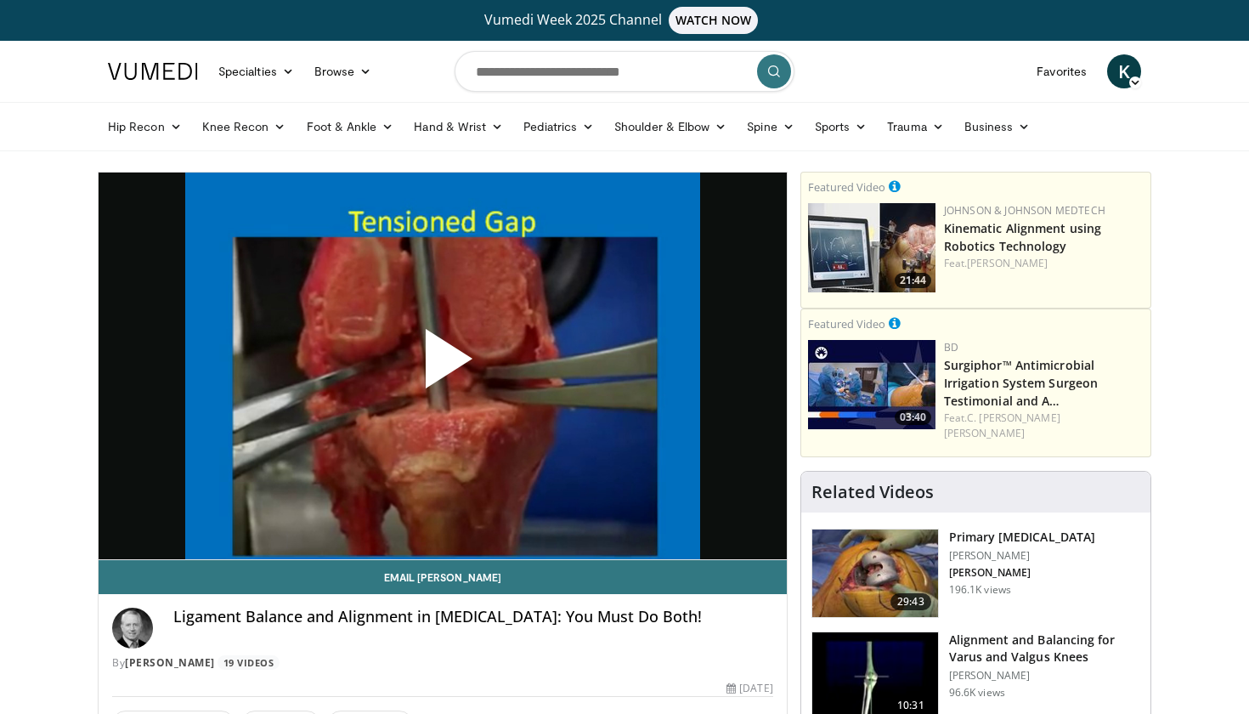
click at [443, 365] on span "Video Player" at bounding box center [443, 365] width 0 height 0
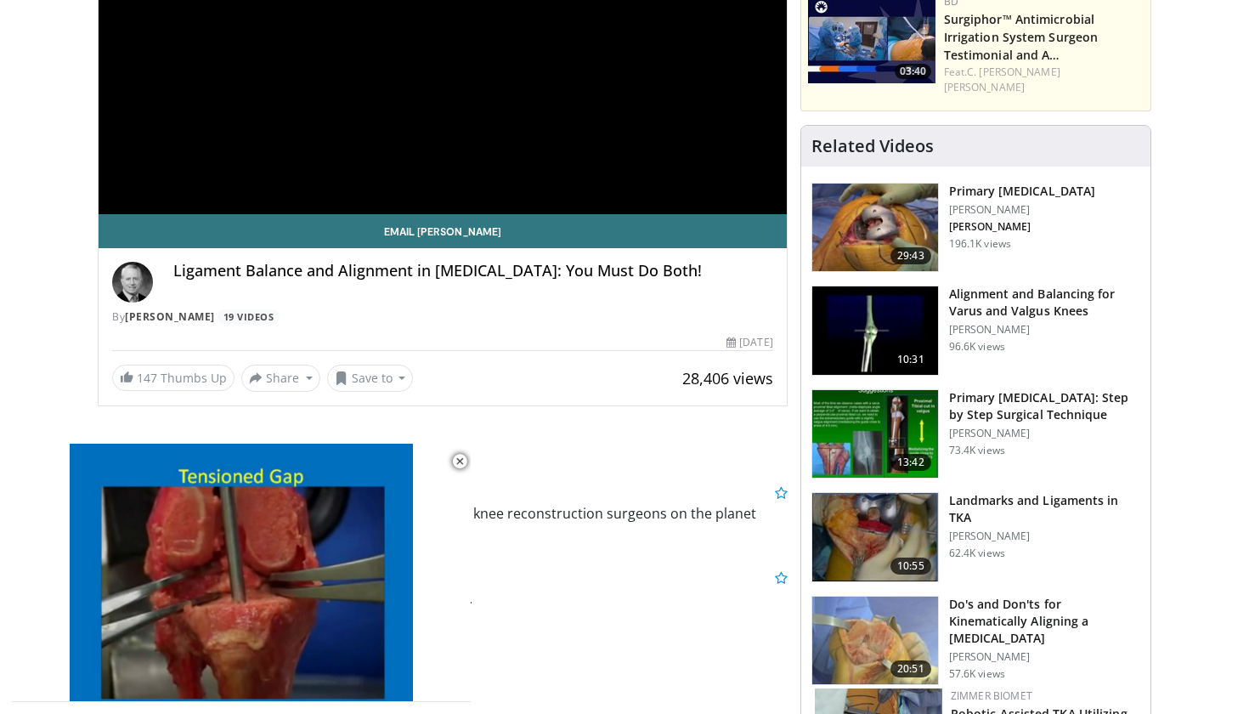
scroll to position [346, 0]
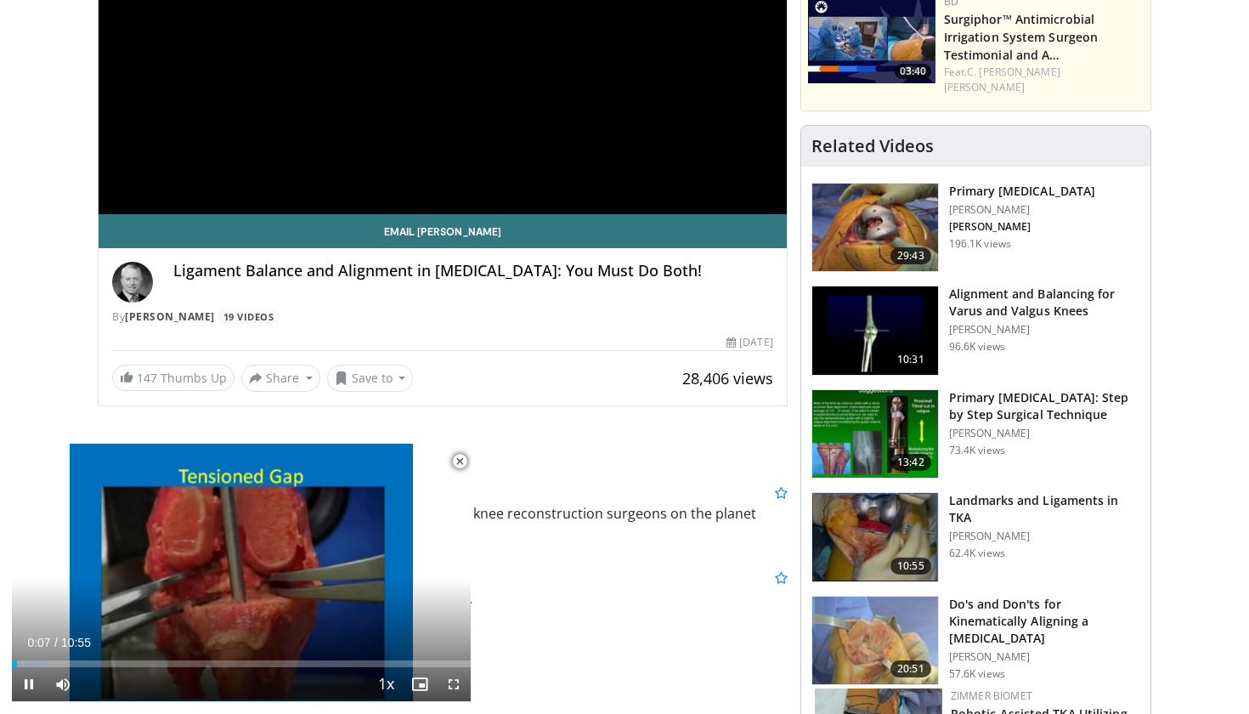
click at [462, 464] on span "Video Player" at bounding box center [460, 461] width 34 height 34
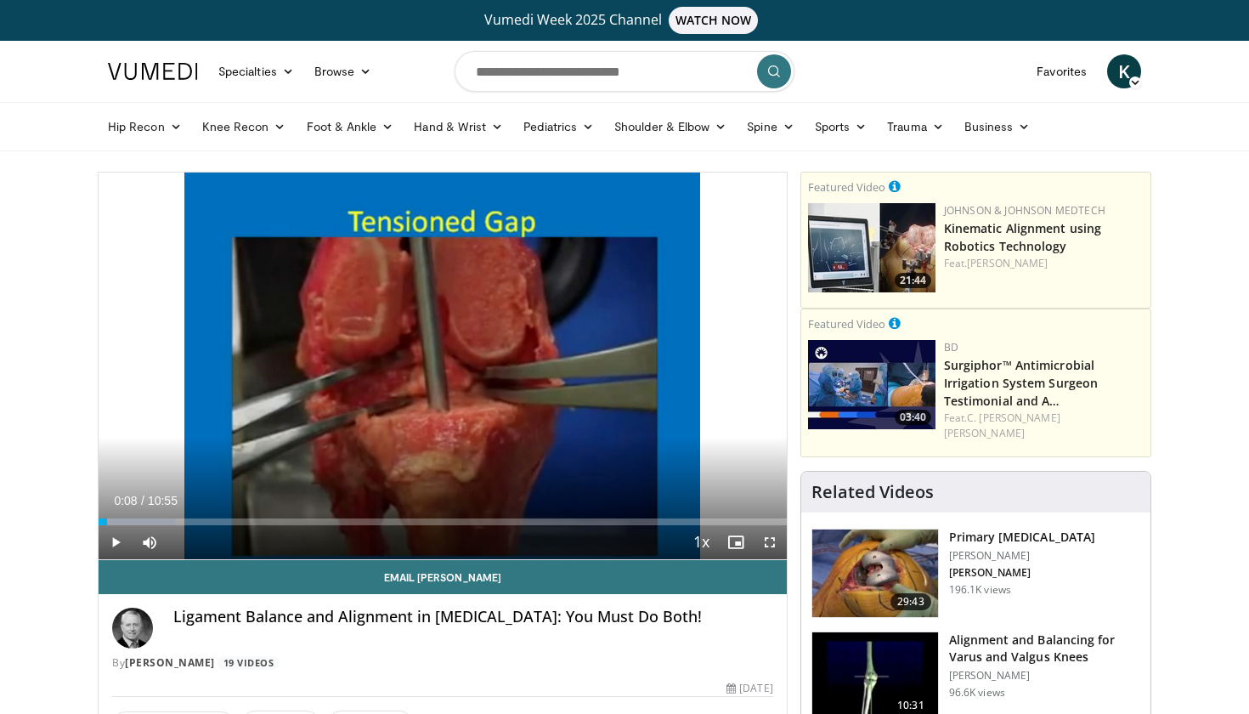
scroll to position [0, 0]
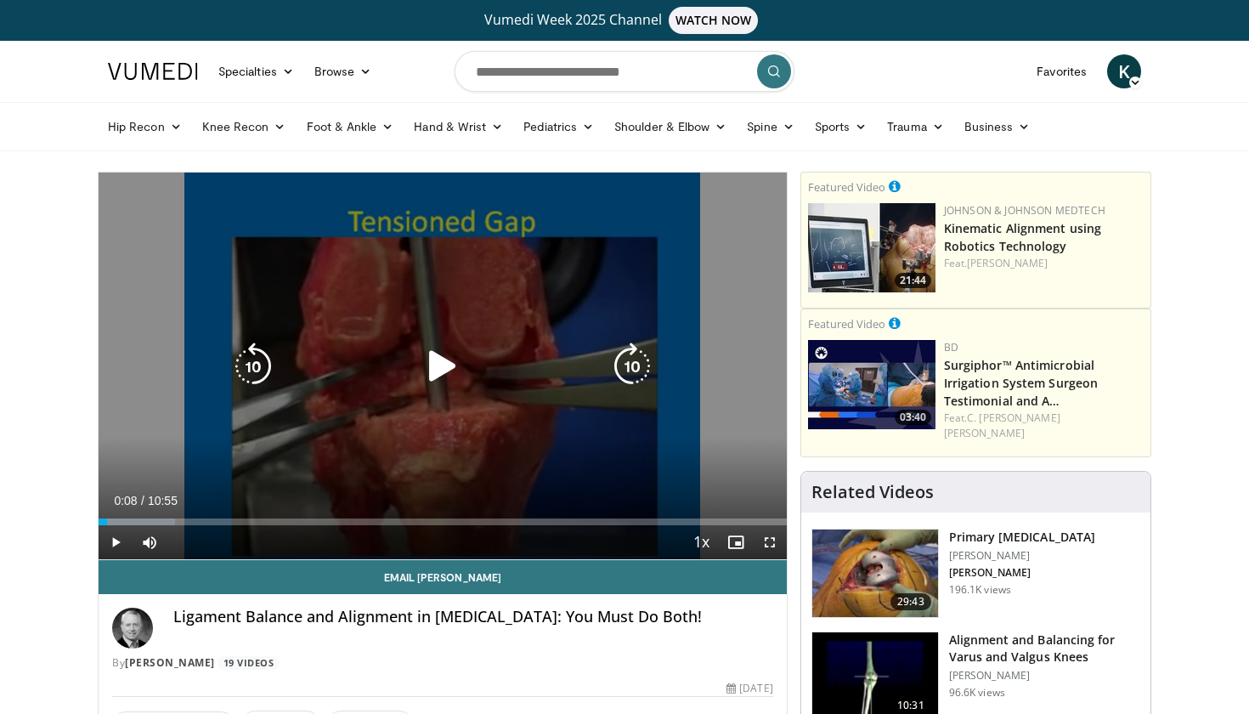
click at [439, 369] on icon "Video Player" at bounding box center [443, 366] width 48 height 48
click at [634, 370] on icon "Video Player" at bounding box center [632, 366] width 48 height 48
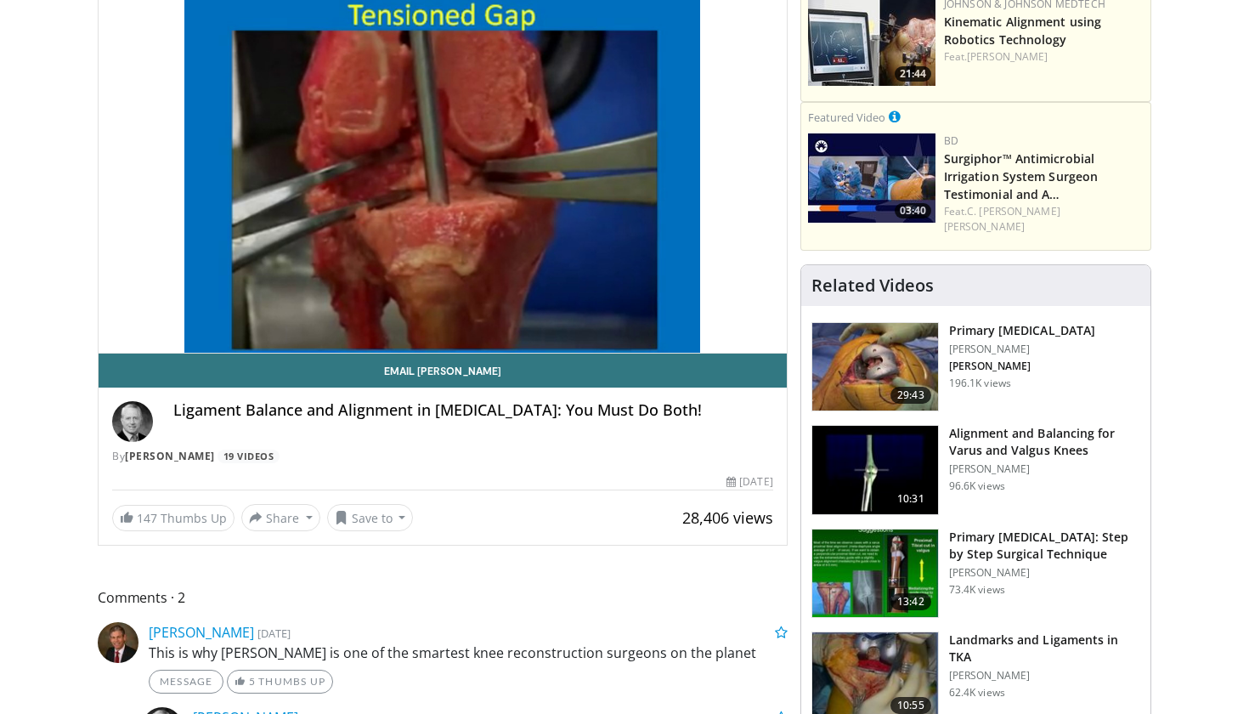
scroll to position [206, 0]
click at [860, 546] on img at bounding box center [875, 573] width 126 height 88
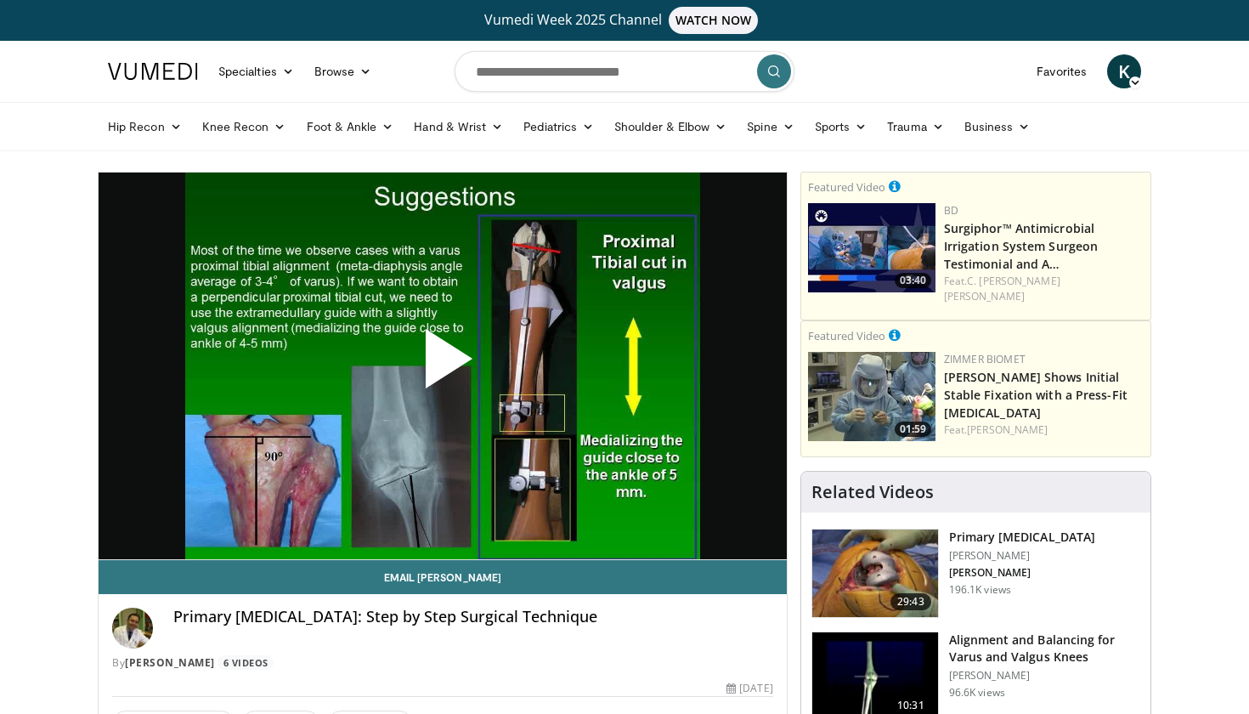
click at [443, 365] on span "Video Player" at bounding box center [443, 365] width 0 height 0
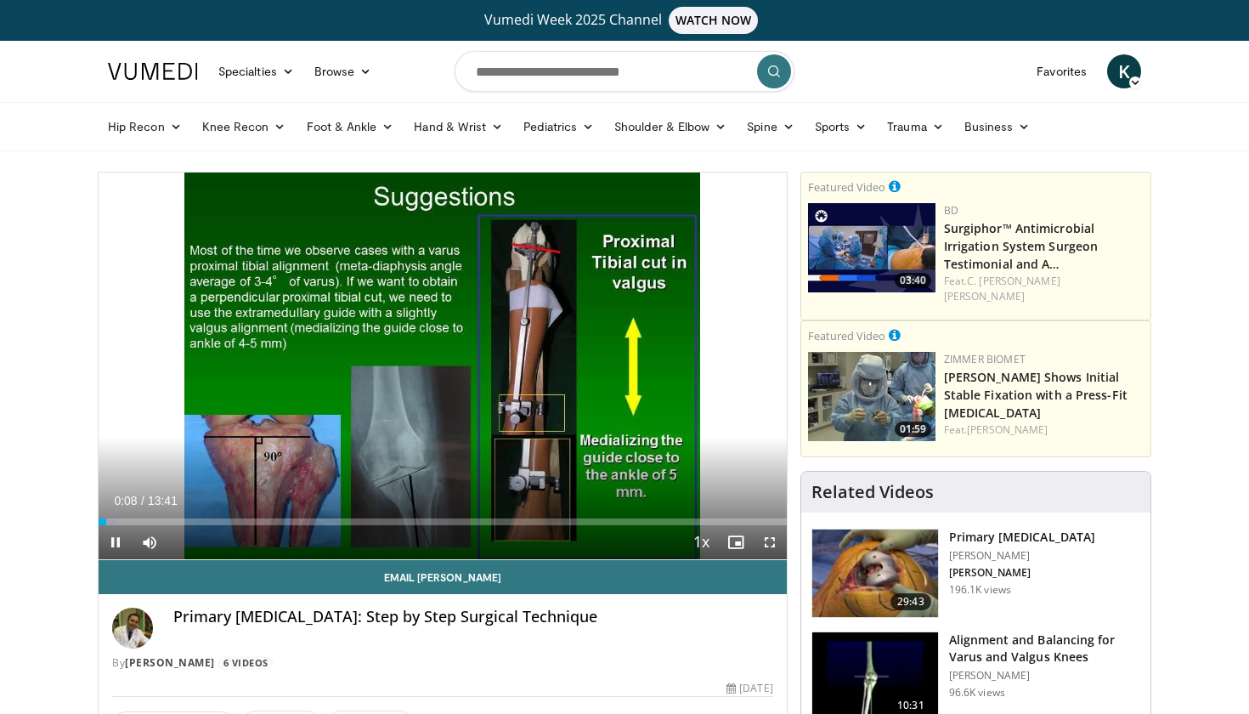
click at [771, 548] on span "Video Player" at bounding box center [770, 542] width 34 height 34
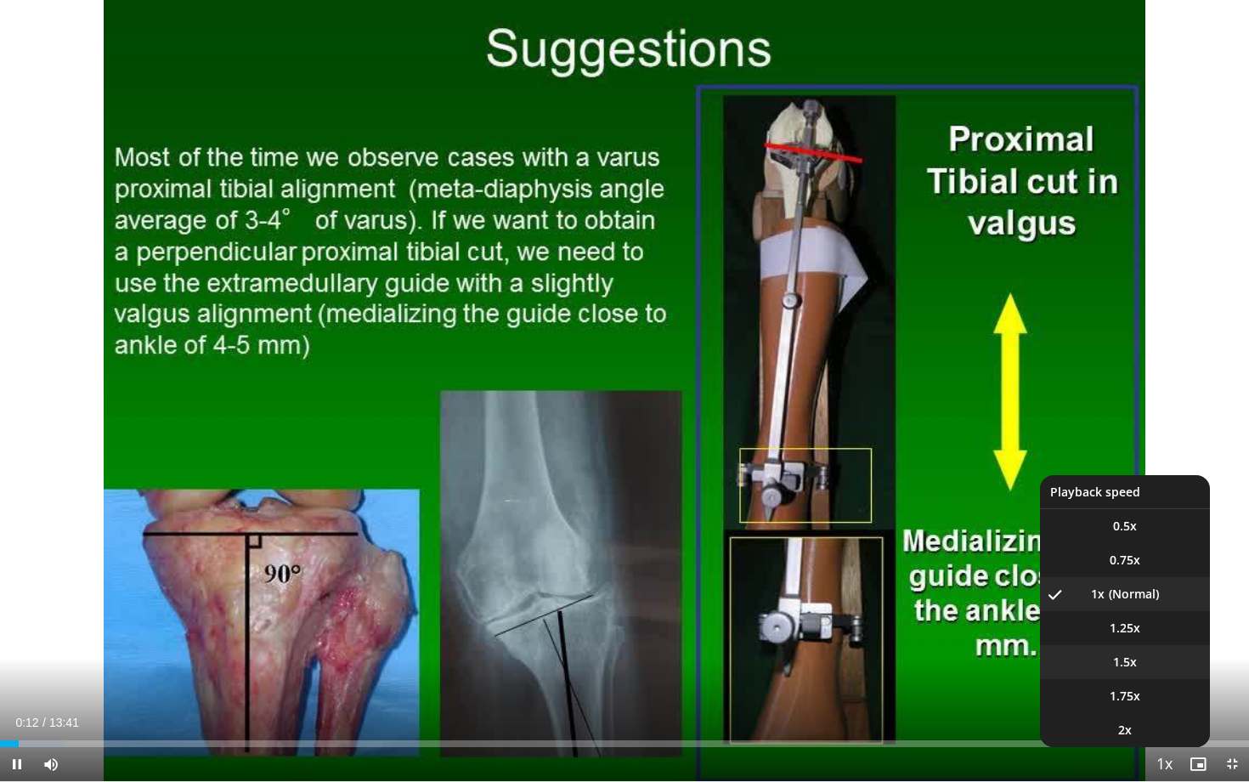
click at [1131, 668] on span "1.5x" at bounding box center [1125, 661] width 24 height 17
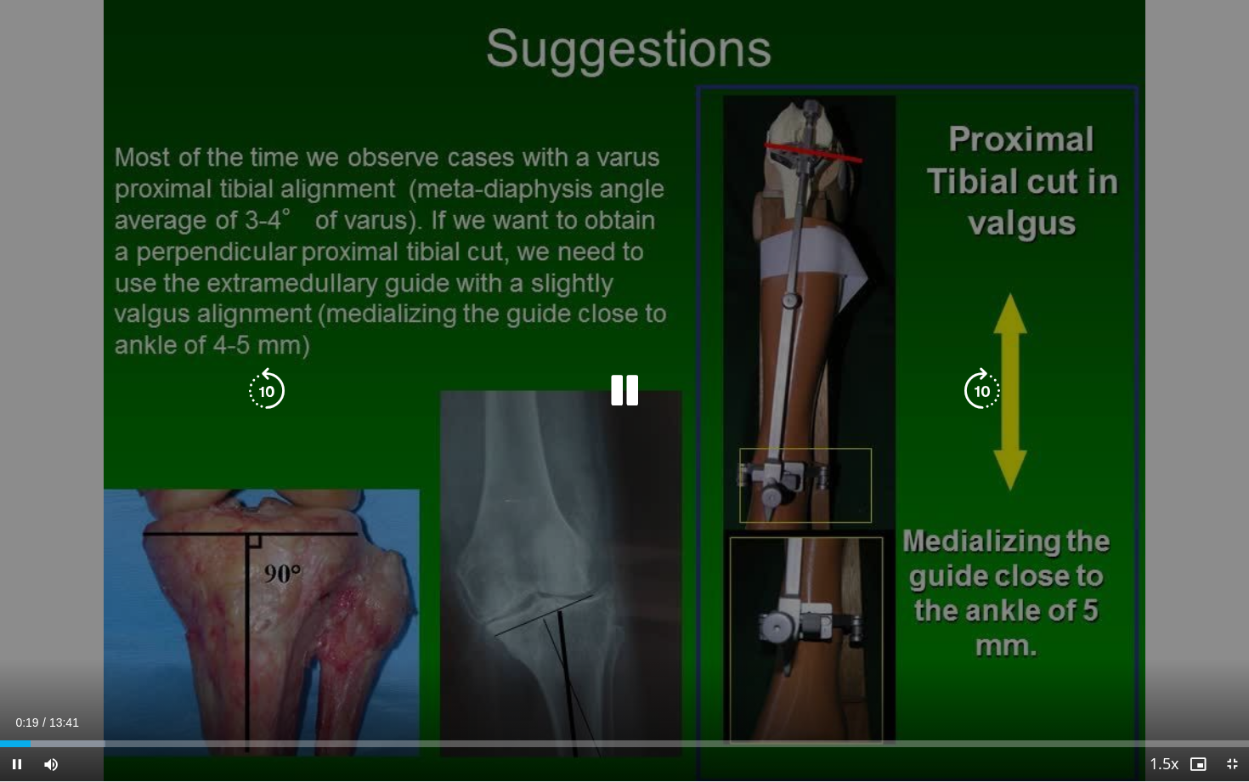
click at [981, 391] on icon "Video Player" at bounding box center [982, 391] width 48 height 48
click at [980, 404] on icon "Video Player" at bounding box center [982, 391] width 48 height 48
click at [971, 393] on icon "Video Player" at bounding box center [982, 391] width 48 height 48
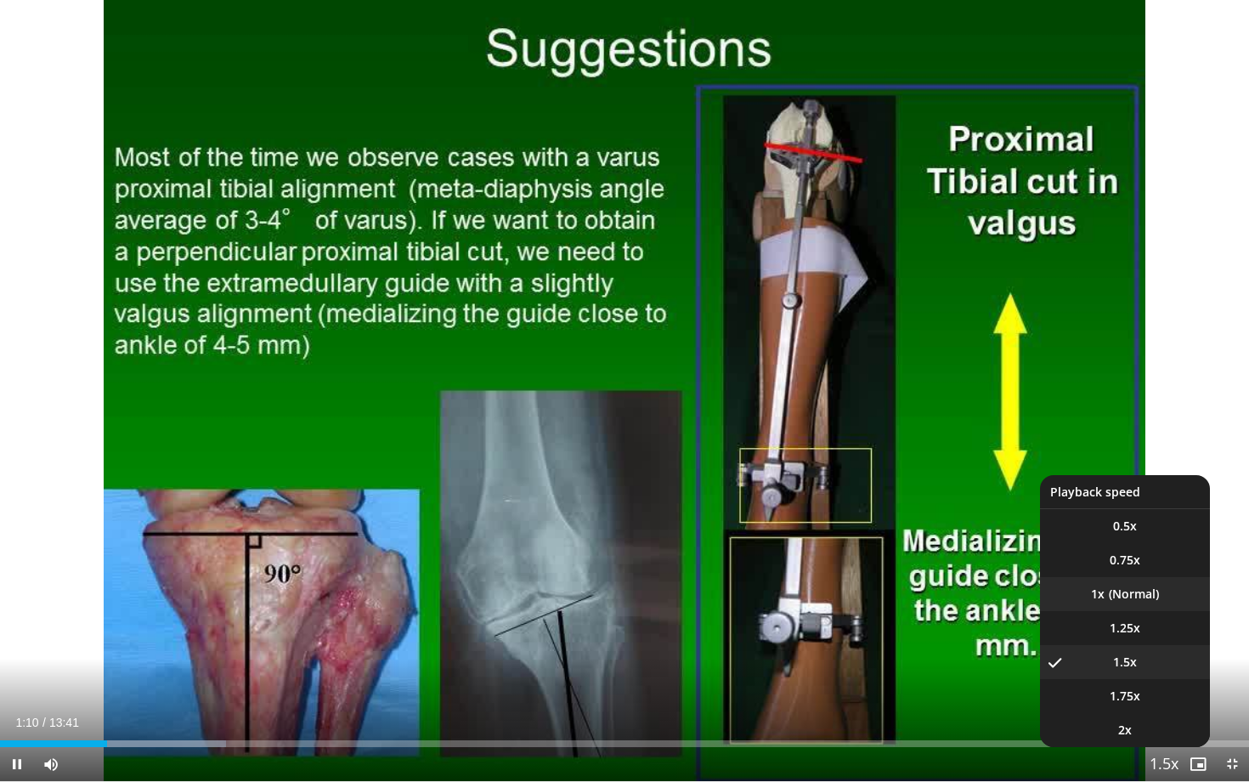
click at [1138, 597] on li "1x" at bounding box center [1125, 594] width 170 height 34
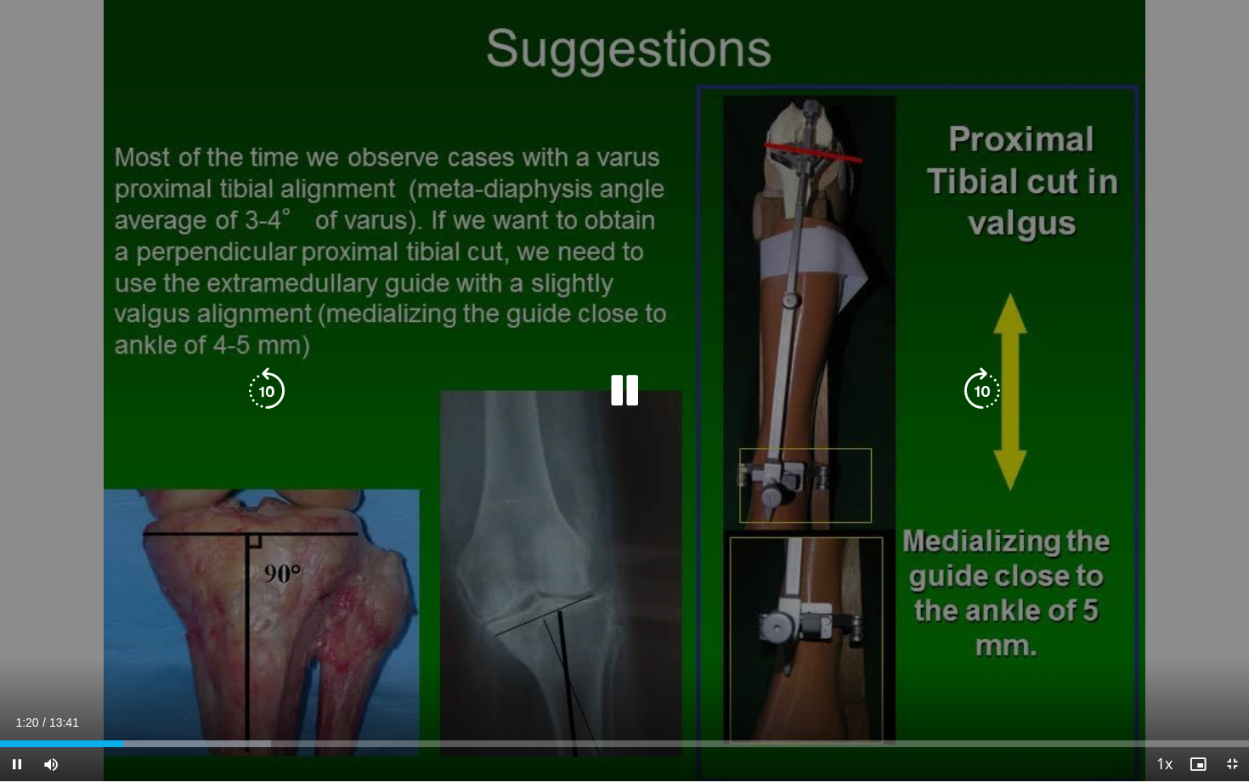
click at [1001, 387] on icon "Video Player" at bounding box center [982, 391] width 48 height 48
click at [973, 386] on icon "Video Player" at bounding box center [982, 391] width 48 height 48
click at [981, 385] on icon "Video Player" at bounding box center [982, 391] width 48 height 48
click at [981, 401] on icon "Video Player" at bounding box center [982, 391] width 48 height 48
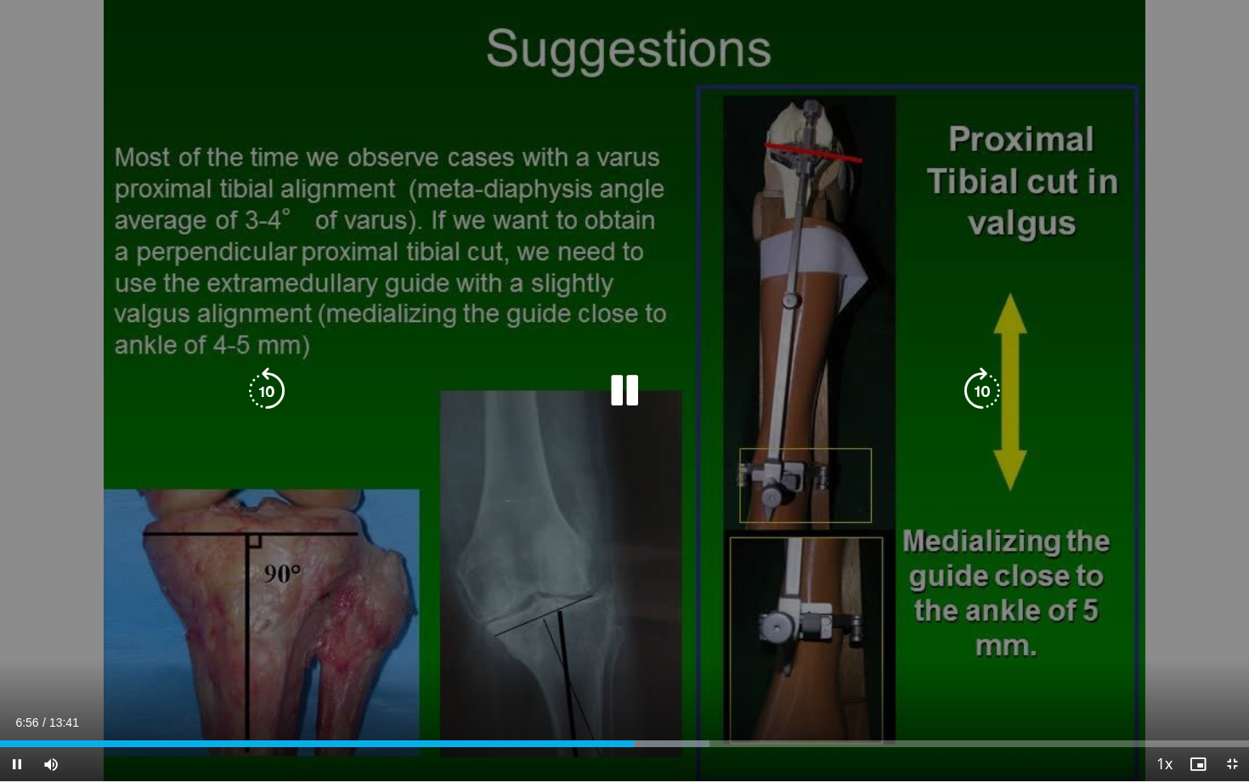
click at [266, 388] on icon "Video Player" at bounding box center [267, 391] width 48 height 48
click at [618, 389] on icon "Video Player" at bounding box center [625, 391] width 48 height 48
click at [635, 396] on icon "Video Player" at bounding box center [625, 391] width 48 height 48
click at [691, 556] on div "10 seconds Tap to unmute" at bounding box center [624, 390] width 1249 height 781
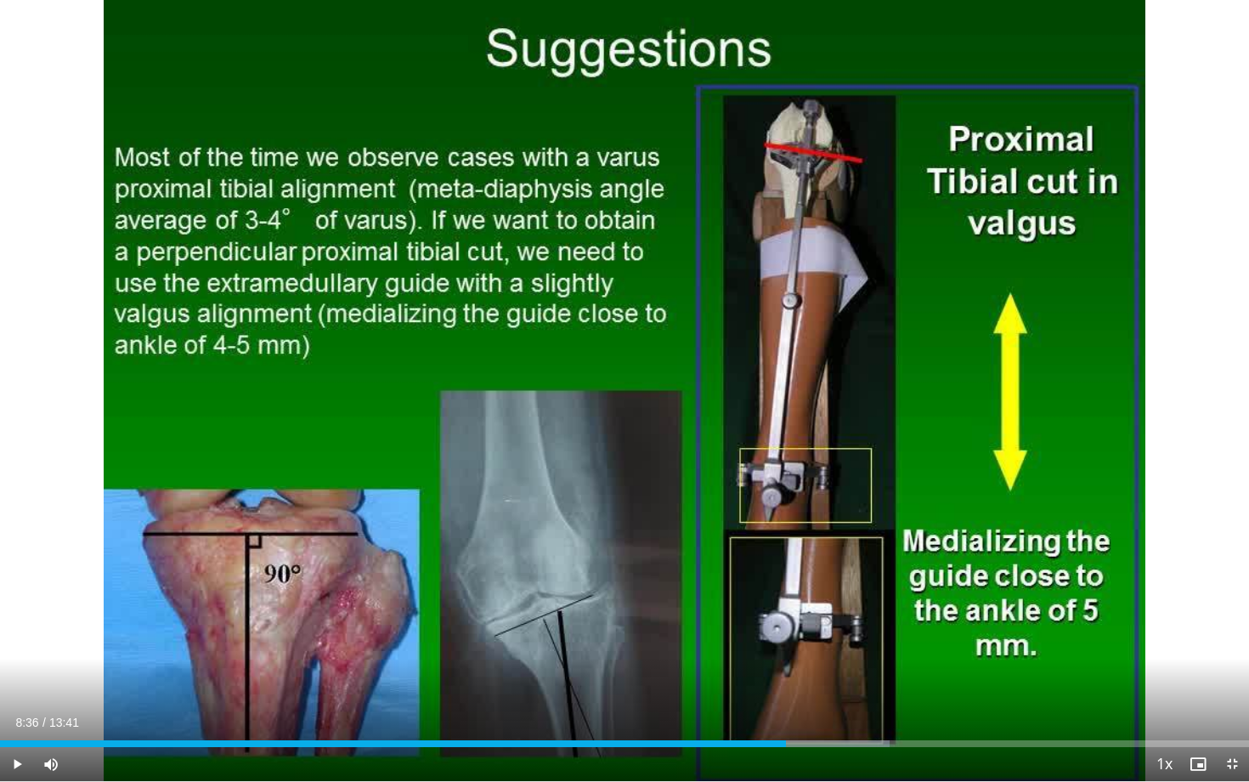
click at [692, 557] on div "10 seconds Tap to unmute" at bounding box center [624, 390] width 1249 height 781
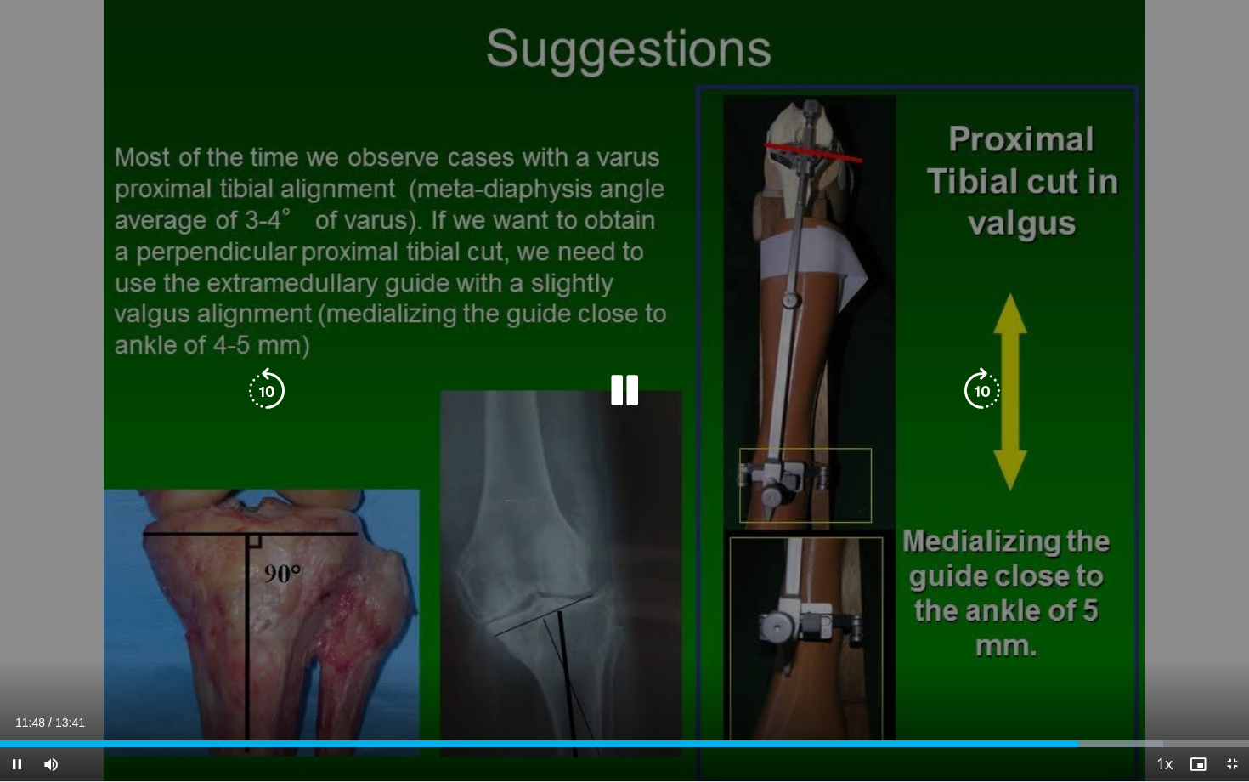
click at [982, 390] on icon "Video Player" at bounding box center [982, 391] width 48 height 48
click at [983, 378] on icon "Video Player" at bounding box center [982, 391] width 48 height 48
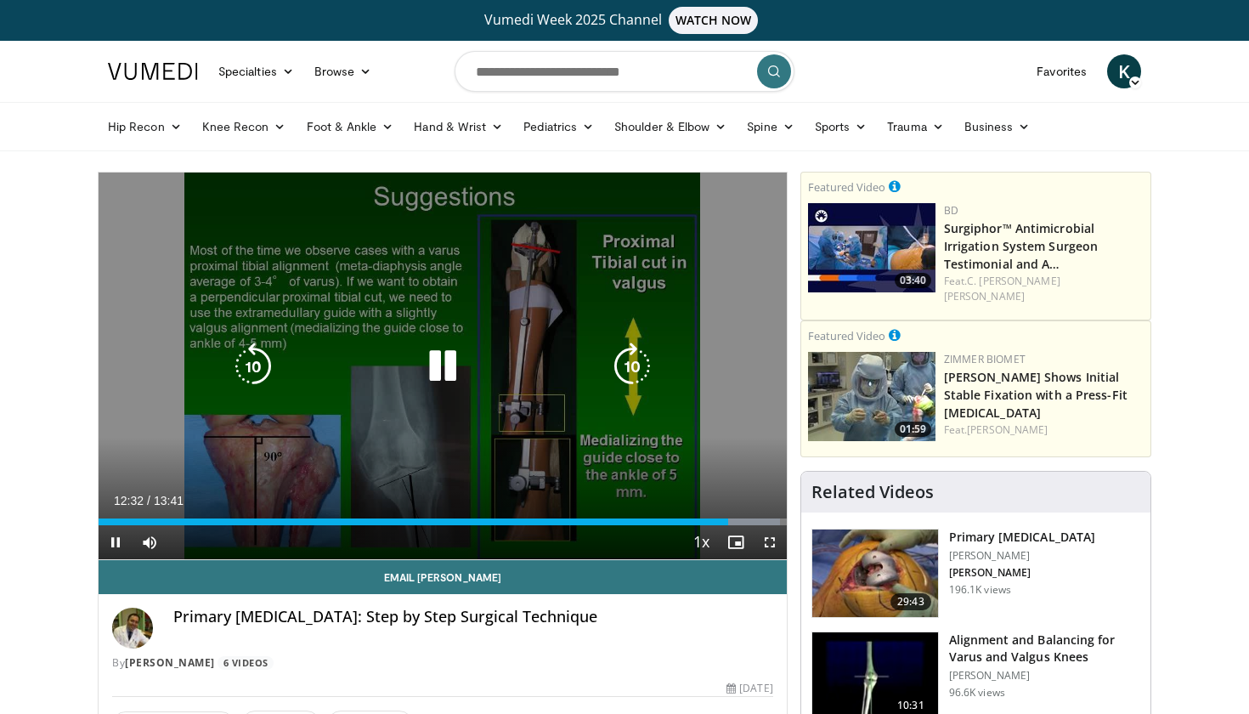
click at [558, 346] on div "20 seconds Tap to unmute" at bounding box center [443, 365] width 688 height 387
